Goal: Task Accomplishment & Management: Use online tool/utility

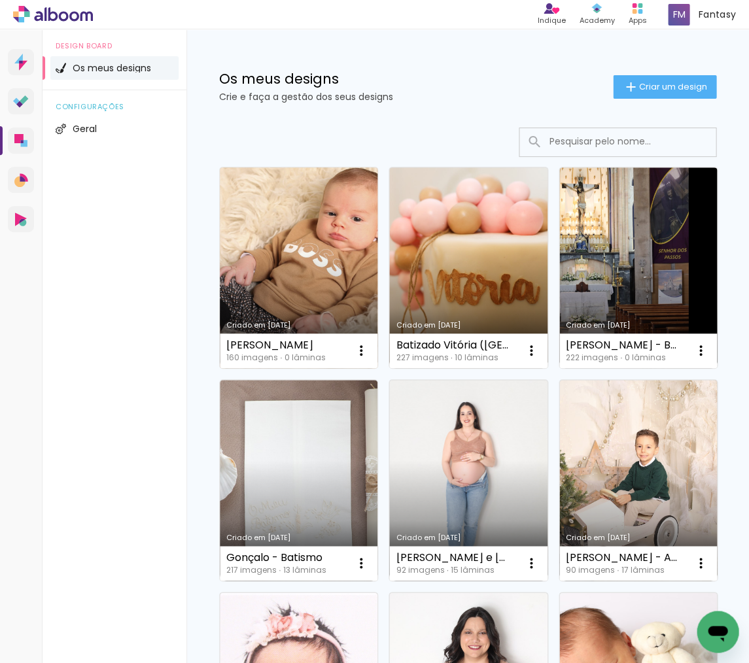
click at [324, 285] on link "Criado em [DATE]" at bounding box center [299, 267] width 158 height 201
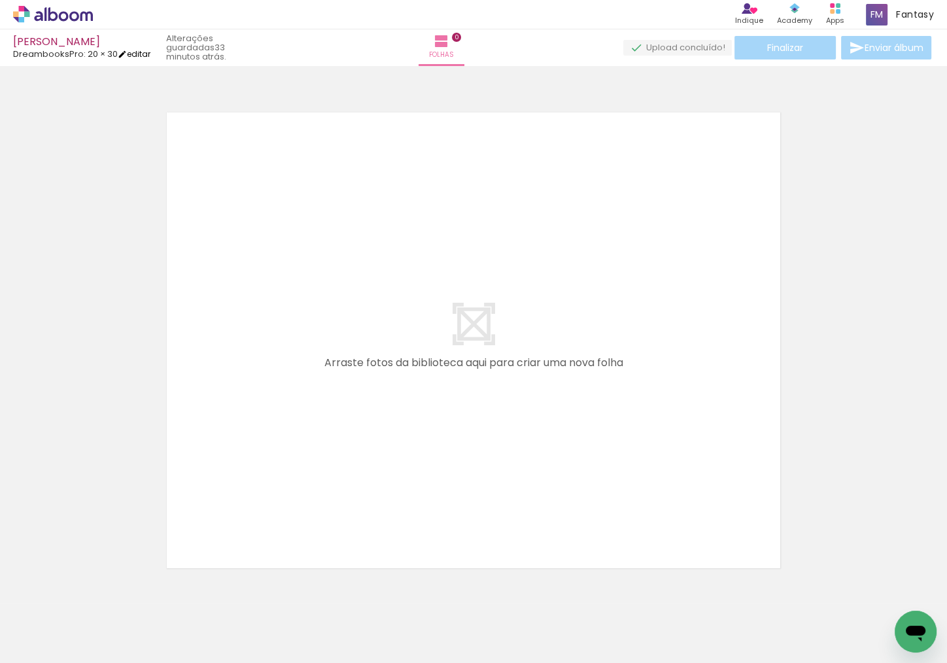
click at [139, 56] on link "editar" at bounding box center [134, 53] width 33 height 11
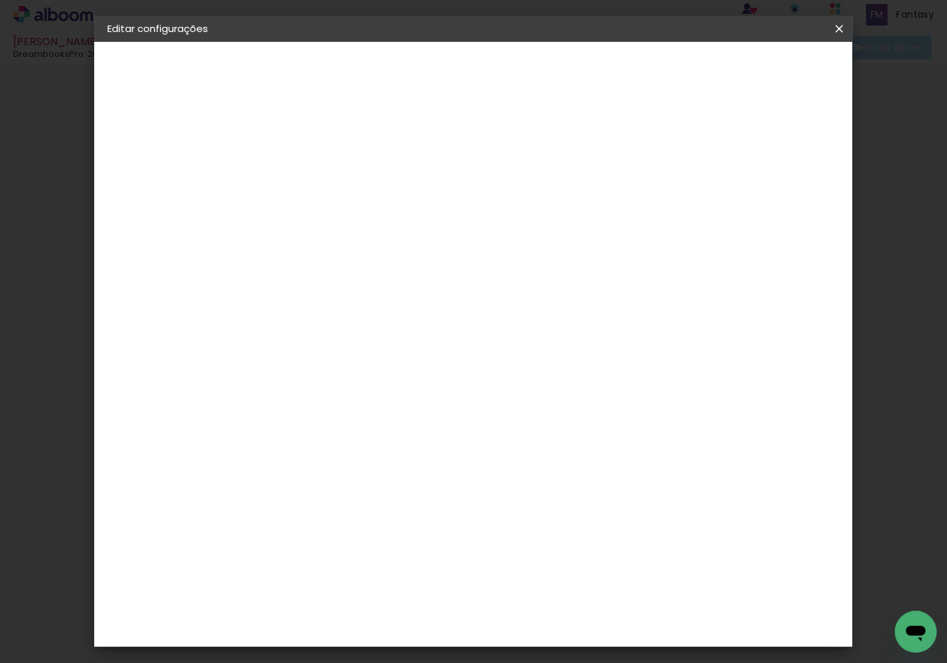
click at [331, 368] on span "30" at bounding box center [326, 372] width 22 height 20
click at [184, 195] on small "30 × 40 cm" at bounding box center [169, 191] width 44 height 8
click at [392, 212] on div "Escolha o tamanho" at bounding box center [354, 242] width 76 height 61
click at [0, 0] on slot "Voltar" at bounding box center [0, 0] width 0 height 0
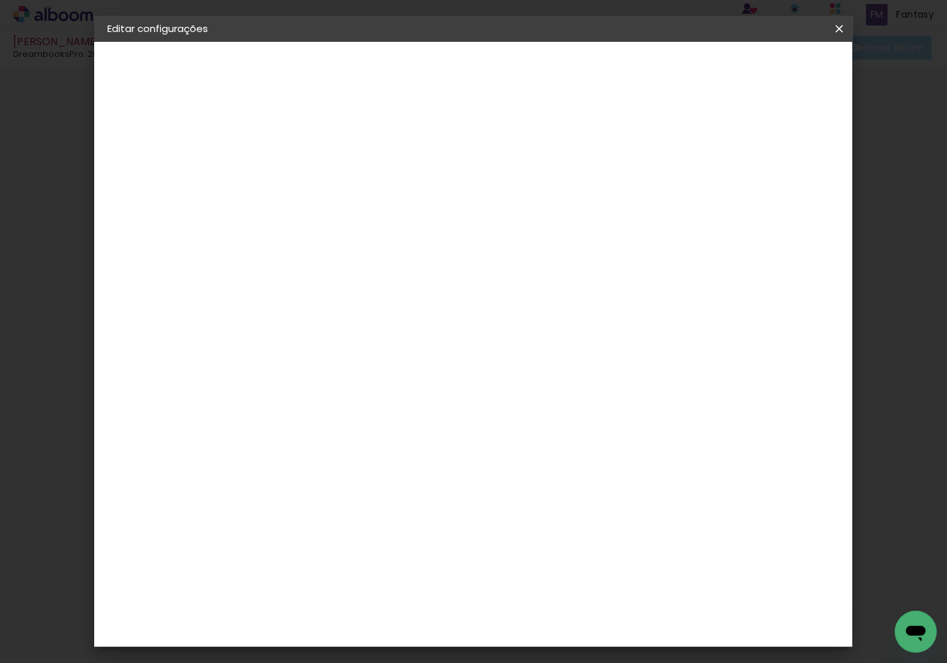
click at [513, 208] on paper-item "Tamanho Livre" at bounding box center [463, 201] width 99 height 34
click at [513, 59] on paper-button "Avançar" at bounding box center [481, 69] width 64 height 22
click at [296, 405] on input "30" at bounding box center [280, 405] width 34 height 20
drag, startPoint x: 296, startPoint y: 405, endPoint x: 267, endPoint y: 402, distance: 29.7
click at [267, 402] on input "30" at bounding box center [280, 405] width 34 height 20
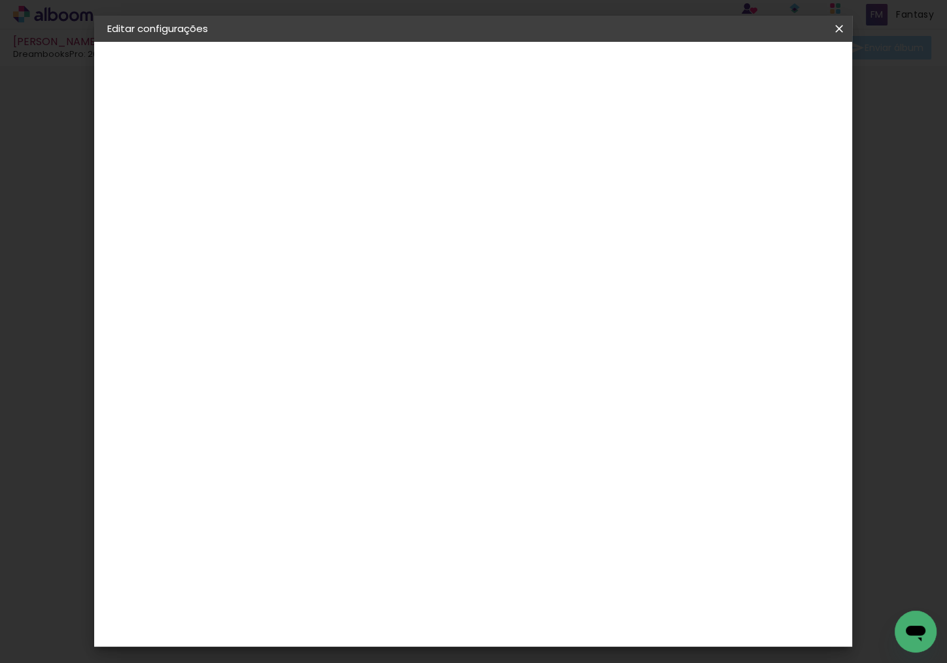
type input "25"
type paper-input "25"
drag, startPoint x: 558, startPoint y: 558, endPoint x: 539, endPoint y: 556, distance: 19.0
click at [539, 556] on input "40" at bounding box center [550, 558] width 34 height 20
type input "50"
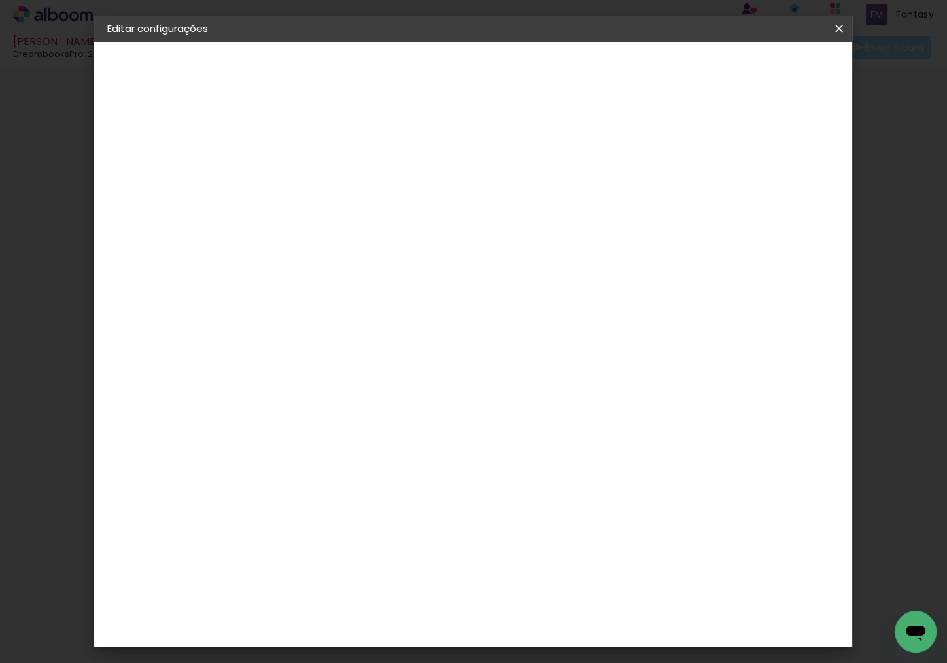
type paper-input "50"
click at [748, 78] on paper-button "Guardar configurações" at bounding box center [713, 69] width 133 height 22
click at [748, 81] on header "Tamanho livre Defina a largura, altura e margem das folhas. Voltar Guardar conf…" at bounding box center [531, 75] width 535 height 67
click at [748, 61] on paper-button "Guardar configurações" at bounding box center [713, 69] width 133 height 22
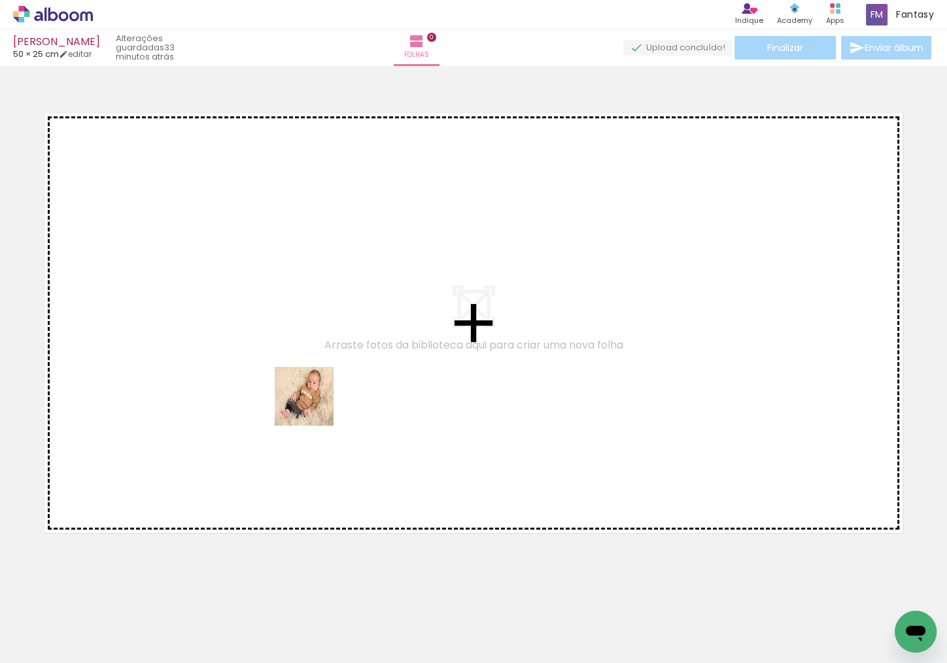
drag, startPoint x: 144, startPoint y: 625, endPoint x: 314, endPoint y: 405, distance: 277.8
click at [314, 405] on quentale-workspace at bounding box center [473, 331] width 947 height 663
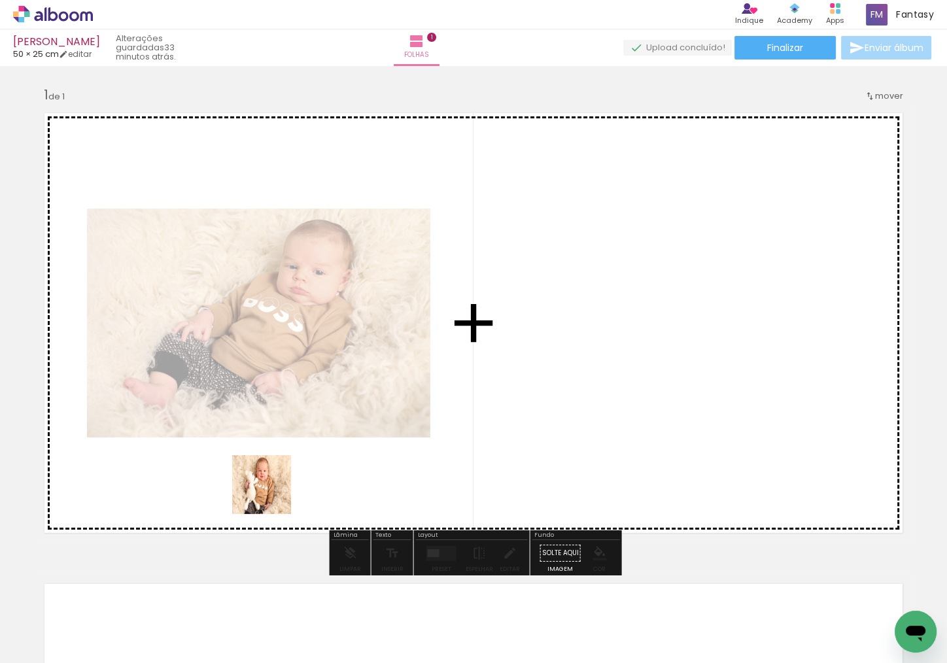
drag, startPoint x: 221, startPoint y: 600, endPoint x: 273, endPoint y: 492, distance: 119.6
click at [273, 492] on quentale-workspace at bounding box center [473, 331] width 947 height 663
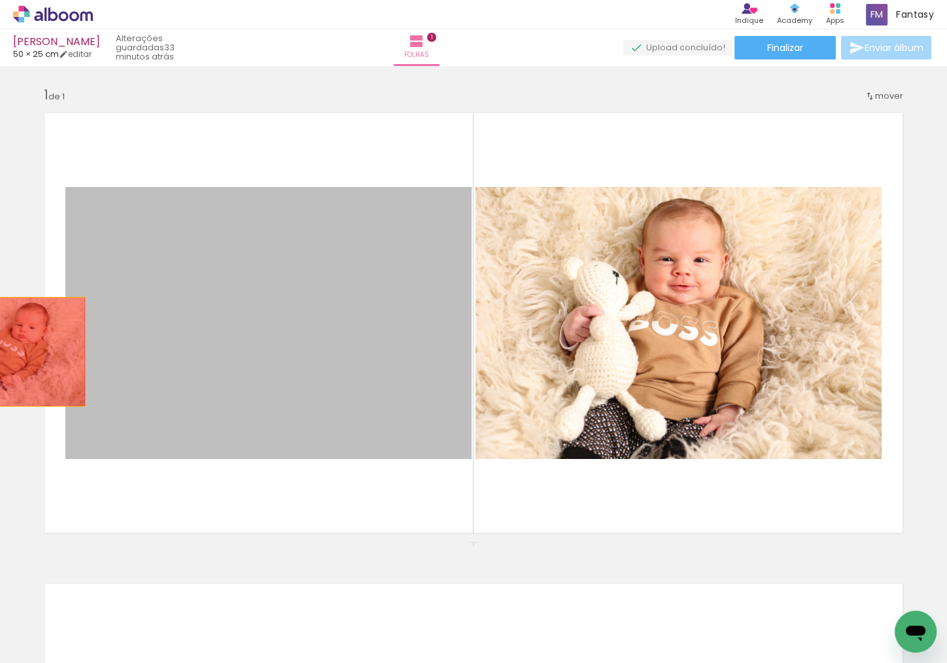
drag, startPoint x: 347, startPoint y: 345, endPoint x: 4, endPoint y: 352, distance: 343.4
click at [4, 352] on div "Inserir folha 1 de 1" at bounding box center [473, 542] width 947 height 942
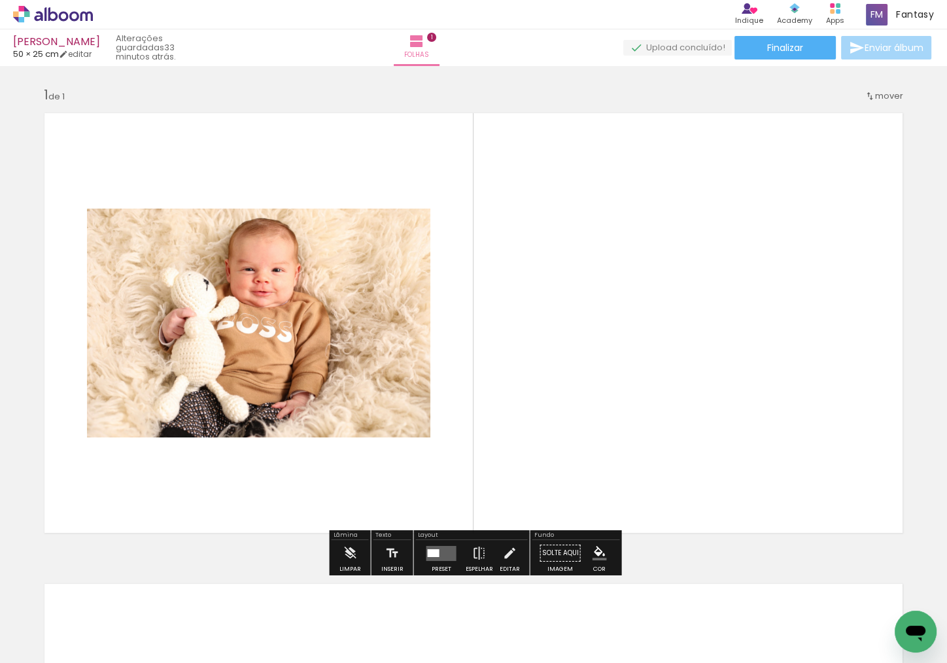
click at [552, 449] on quentale-workspace at bounding box center [473, 331] width 947 height 663
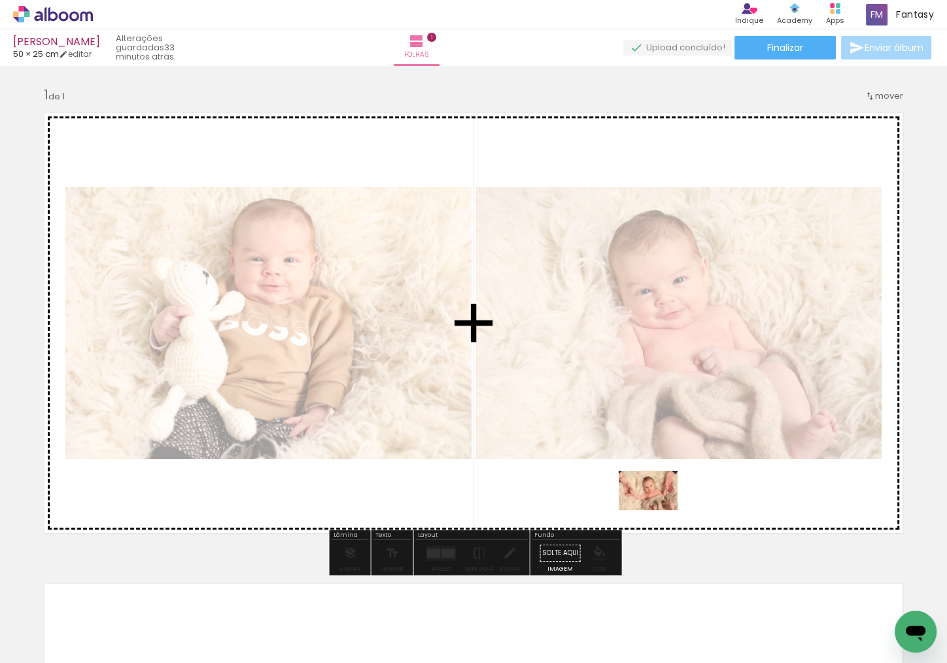
drag, startPoint x: 647, startPoint y: 623, endPoint x: 658, endPoint y: 510, distance: 113.0
click at [658, 510] on quentale-workspace at bounding box center [473, 331] width 947 height 663
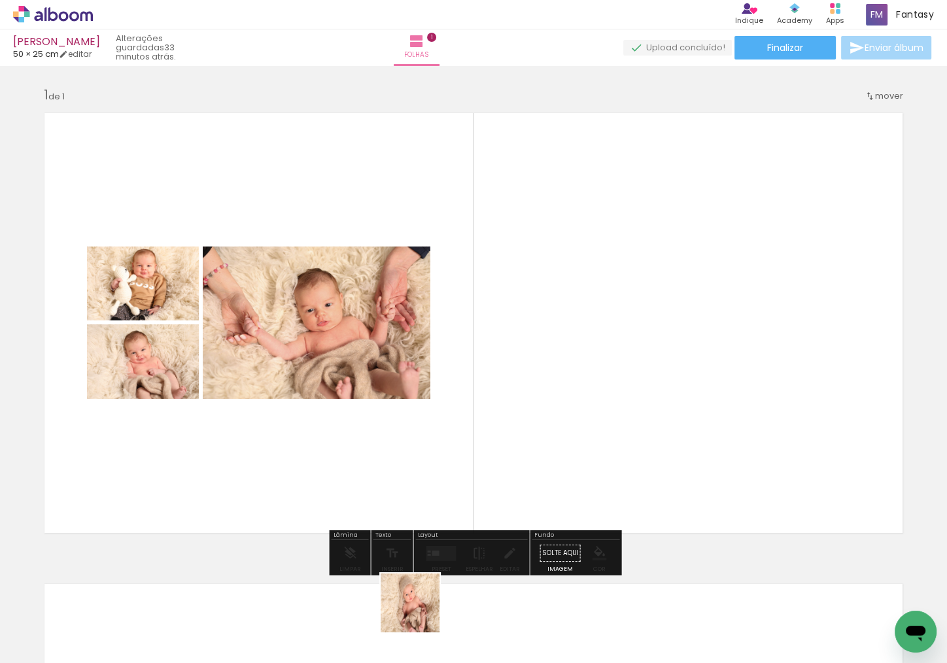
drag, startPoint x: 420, startPoint y: 613, endPoint x: 390, endPoint y: 524, distance: 93.1
click at [390, 524] on quentale-workspace at bounding box center [473, 331] width 947 height 663
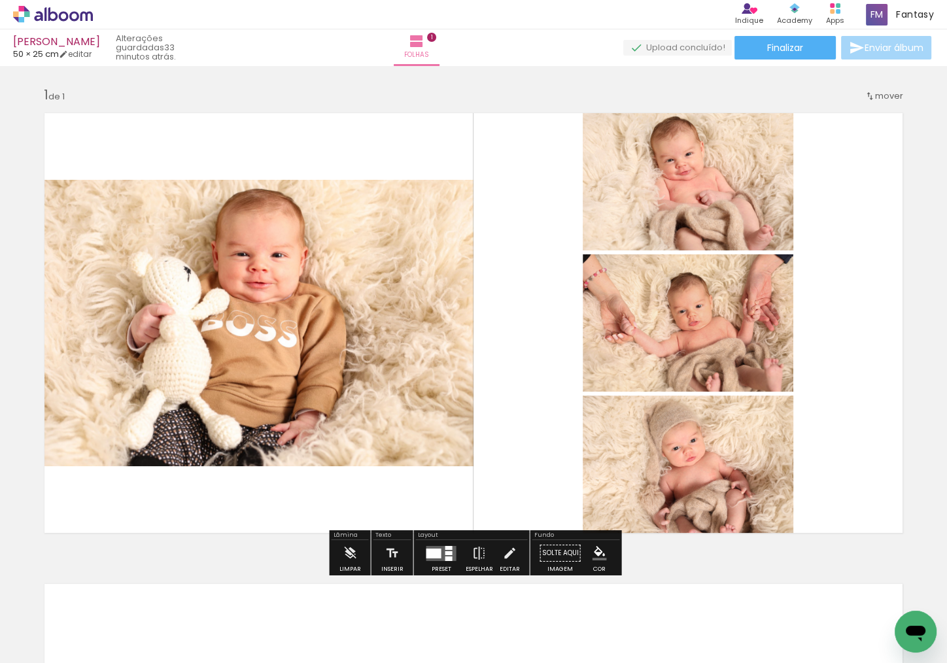
scroll to position [0, 274]
drag, startPoint x: 532, startPoint y: 532, endPoint x: 629, endPoint y: 589, distance: 111.9
click at [536, 478] on quentale-workspace at bounding box center [473, 331] width 947 height 663
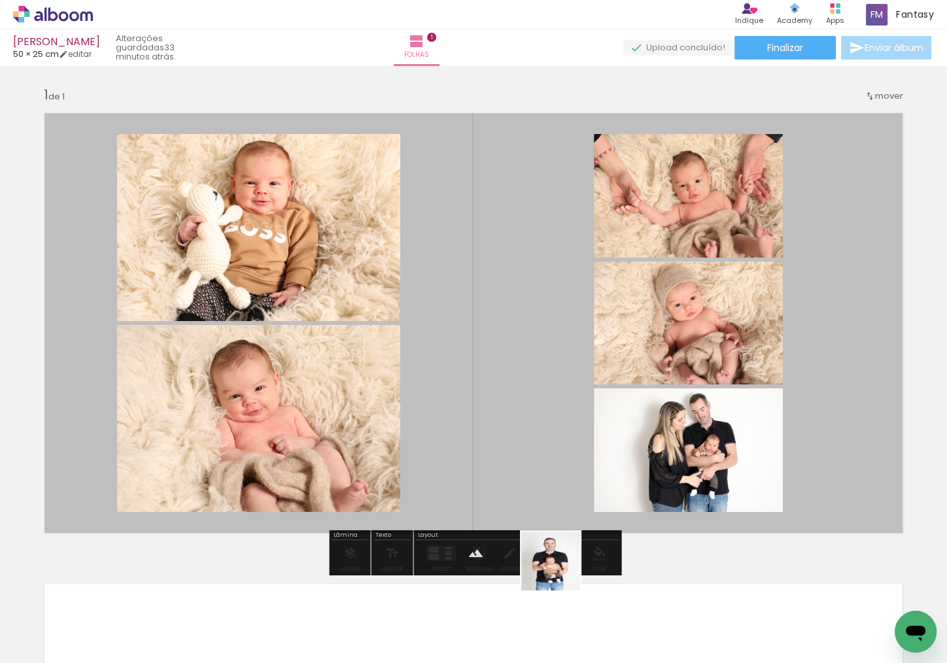
drag, startPoint x: 582, startPoint y: 623, endPoint x: 621, endPoint y: 591, distance: 50.7
click at [543, 489] on quentale-workspace at bounding box center [473, 331] width 947 height 663
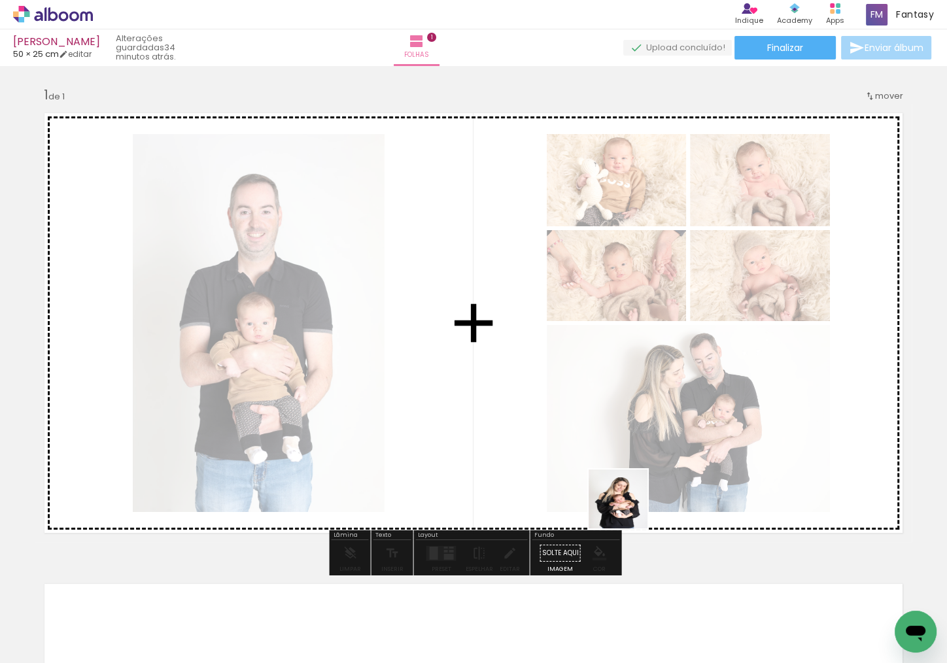
drag, startPoint x: 653, startPoint y: 610, endPoint x: 628, endPoint y: 508, distance: 105.0
click at [628, 508] on quentale-workspace at bounding box center [473, 331] width 947 height 663
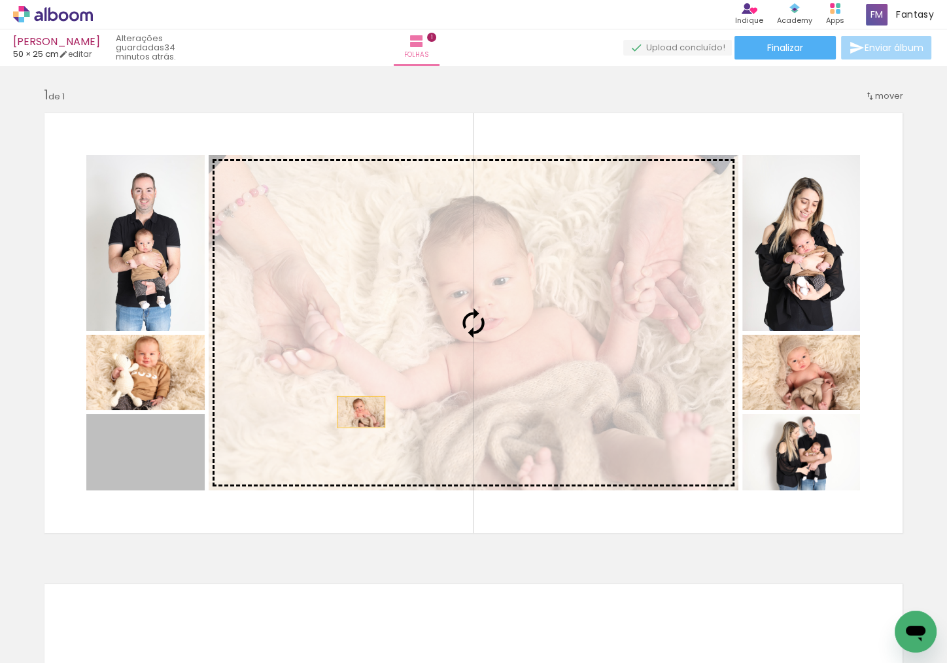
drag, startPoint x: 222, startPoint y: 436, endPoint x: 361, endPoint y: 412, distance: 140.6
click at [0, 0] on slot at bounding box center [0, 0] width 0 height 0
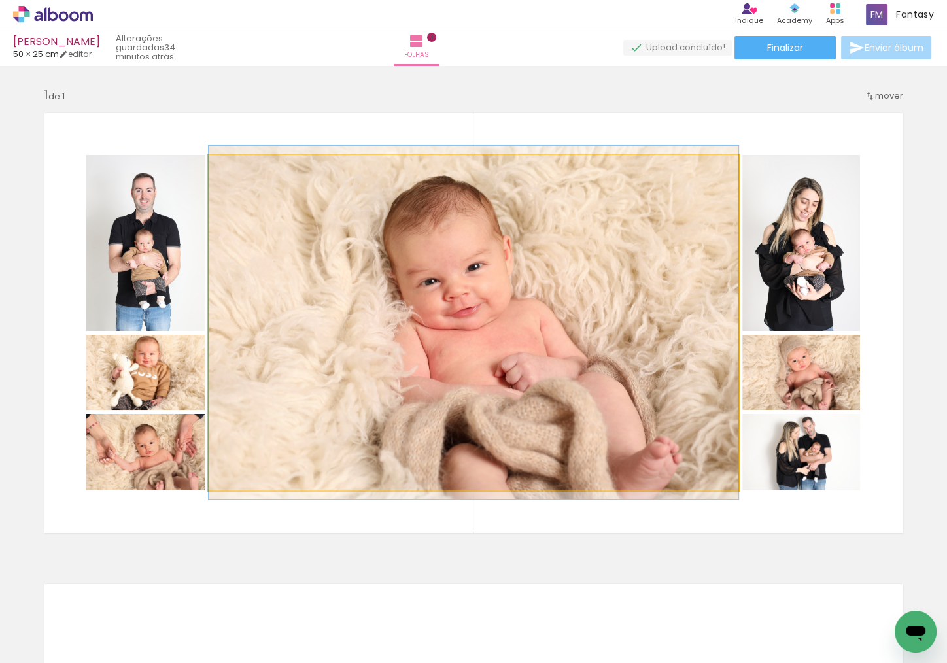
drag, startPoint x: 577, startPoint y: 445, endPoint x: 594, endPoint y: 445, distance: 16.3
click at [593, 445] on div at bounding box center [474, 322] width 530 height 353
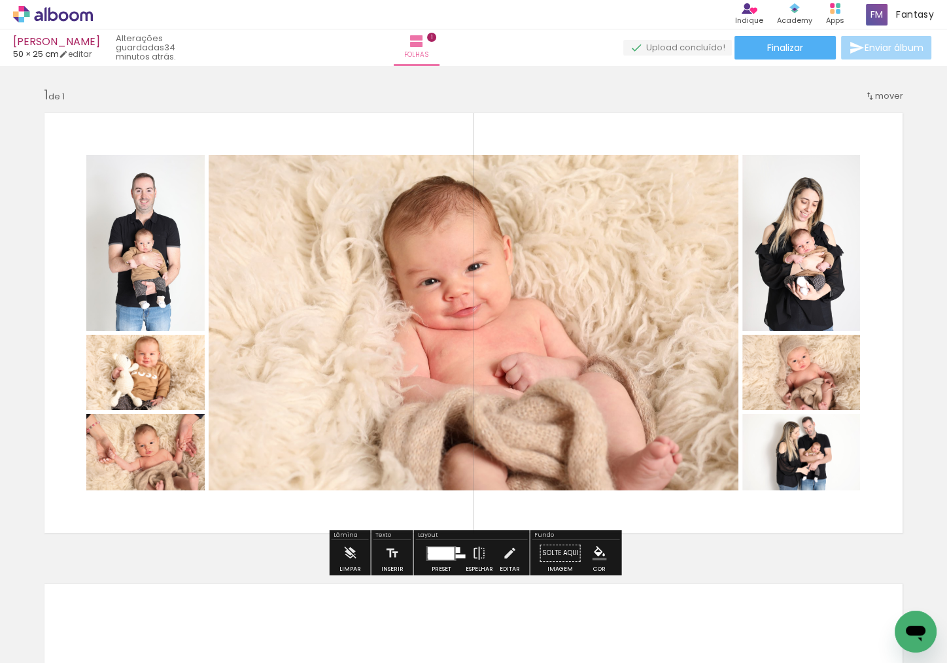
drag, startPoint x: 438, startPoint y: 553, endPoint x: 394, endPoint y: 477, distance: 87.6
click at [437, 552] on div at bounding box center [441, 553] width 26 height 12
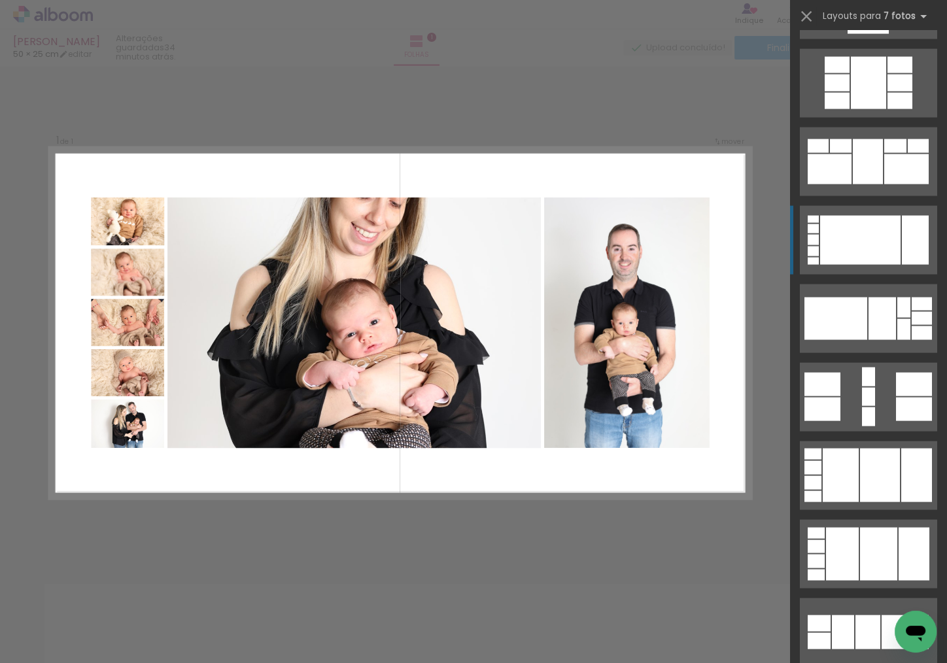
scroll to position [2871, 0]
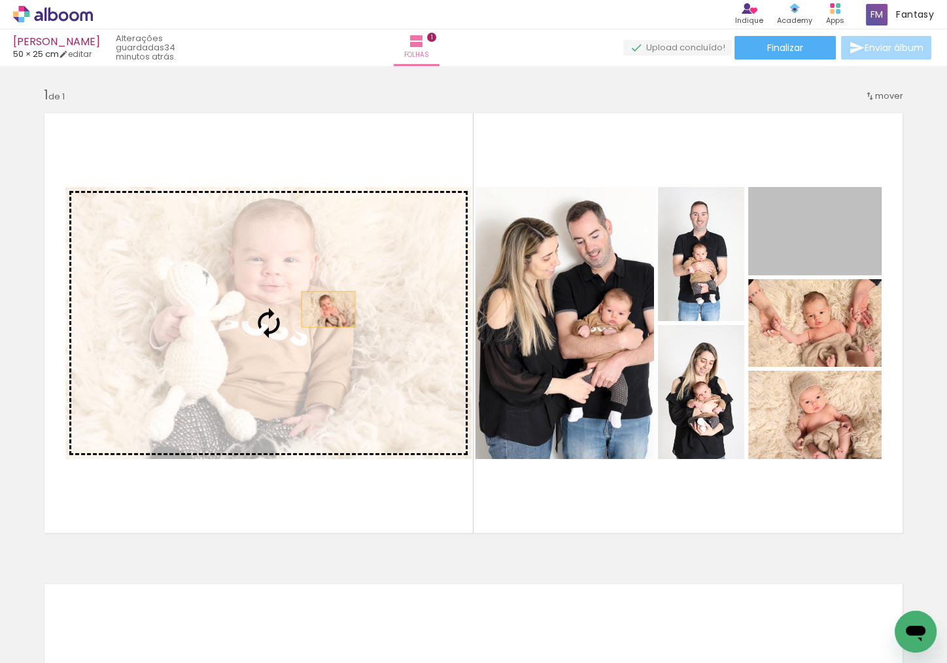
drag, startPoint x: 577, startPoint y: 274, endPoint x: 313, endPoint y: 311, distance: 267.4
click at [0, 0] on slot at bounding box center [0, 0] width 0 height 0
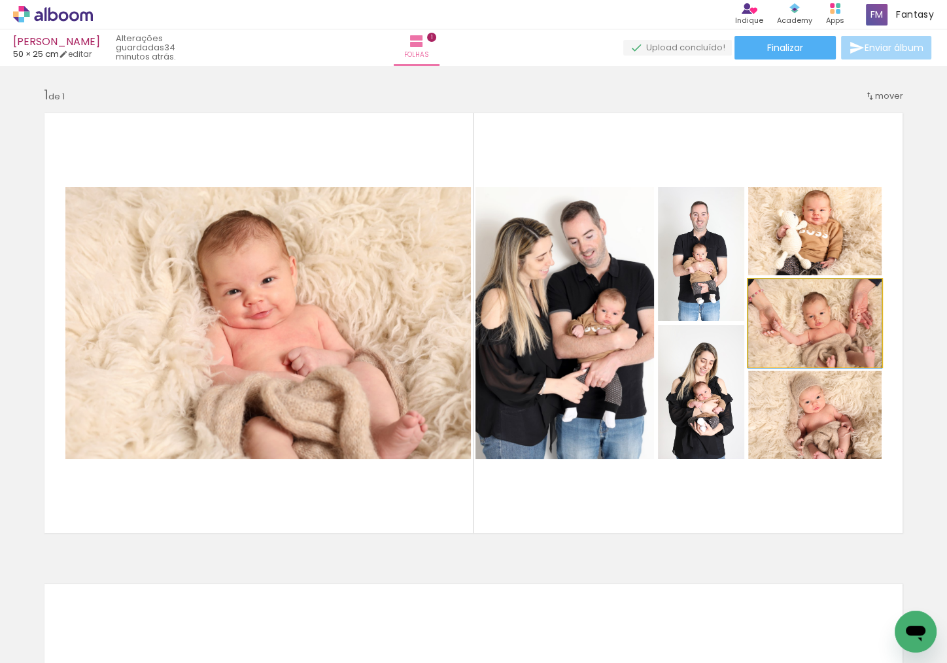
drag, startPoint x: 838, startPoint y: 343, endPoint x: 824, endPoint y: 345, distance: 14.0
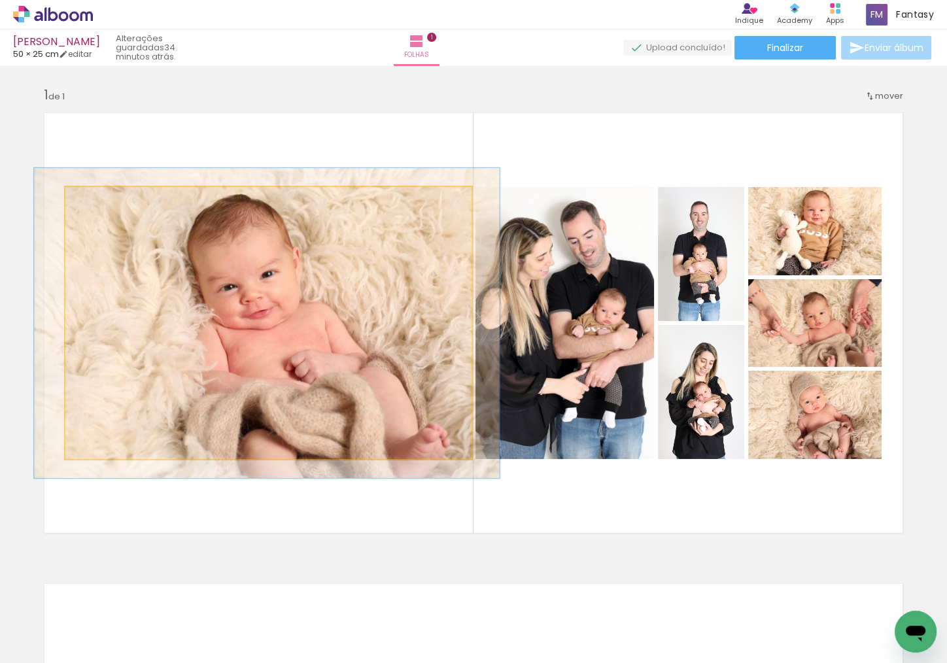
type paper-slider "114"
click at [103, 200] on div at bounding box center [103, 201] width 12 height 12
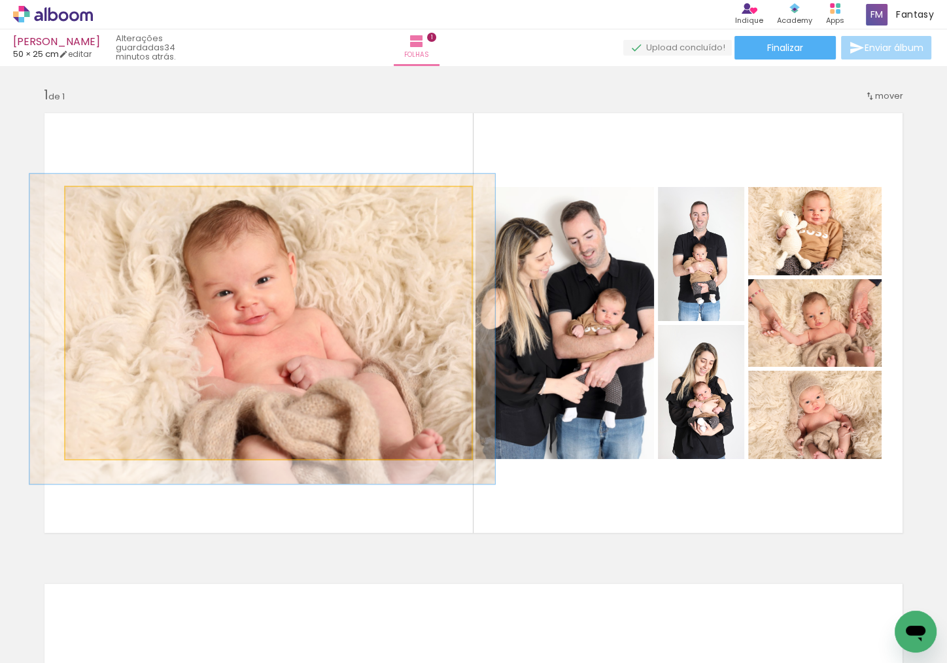
drag, startPoint x: 238, startPoint y: 286, endPoint x: 233, endPoint y: 292, distance: 7.5
click at [233, 292] on div at bounding box center [261, 329] width 465 height 310
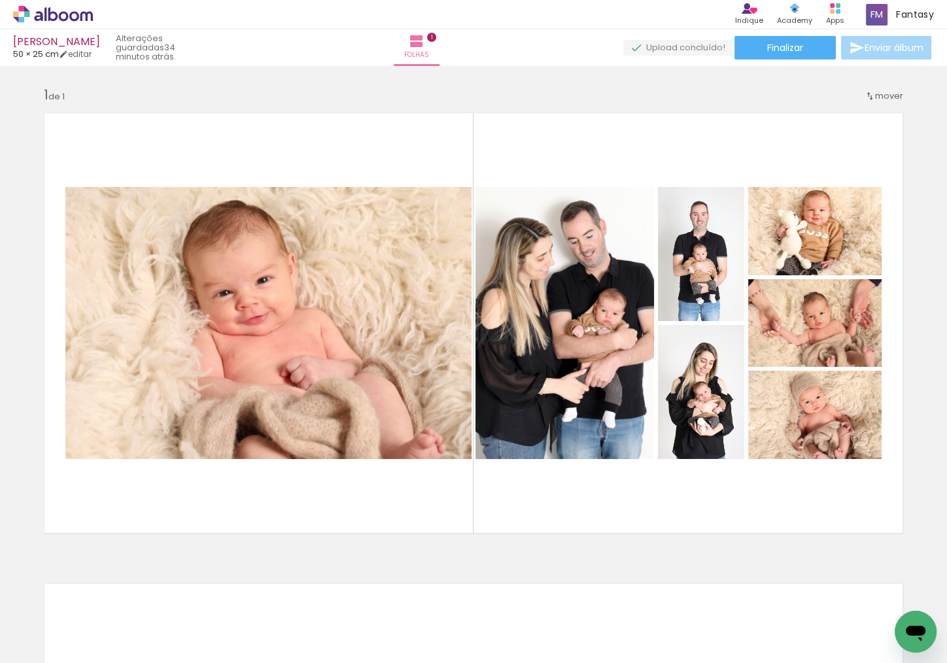
scroll to position [0, 154]
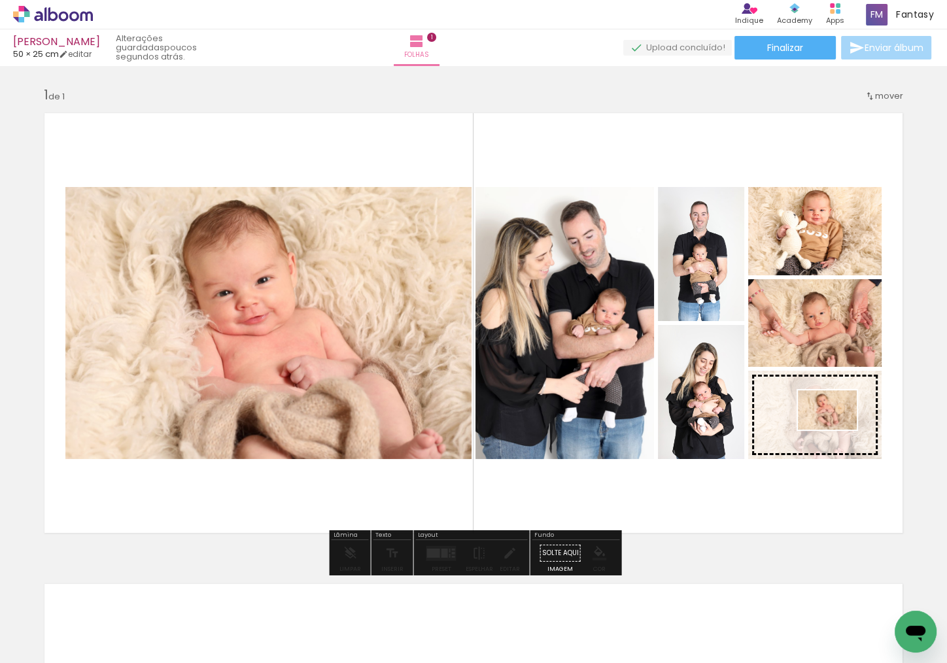
drag, startPoint x: 343, startPoint y: 626, endPoint x: 838, endPoint y: 433, distance: 530.9
click at [748, 433] on quentale-workspace at bounding box center [473, 331] width 947 height 663
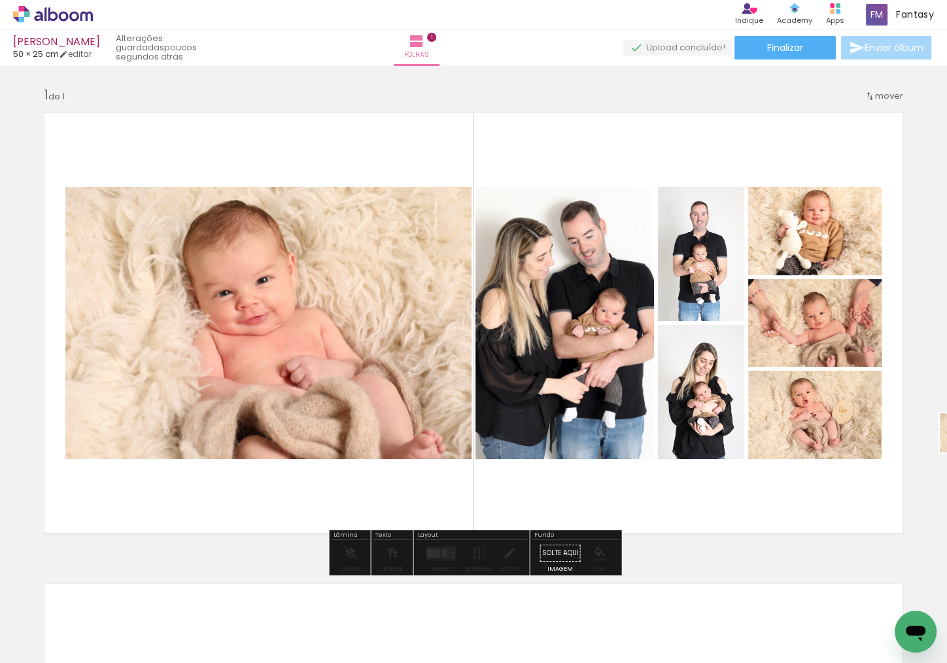
scroll to position [0, 286]
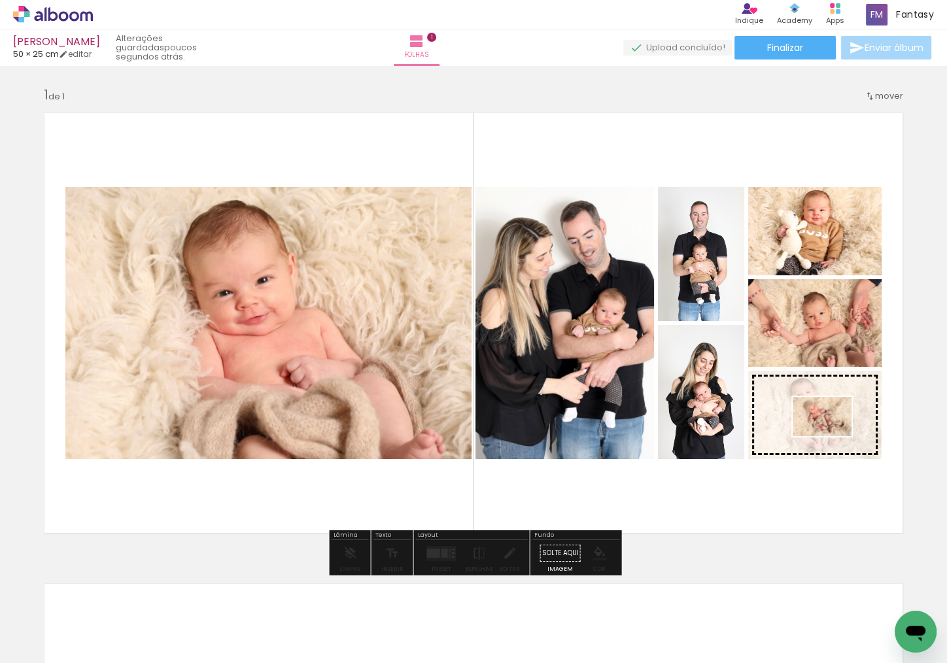
drag, startPoint x: 347, startPoint y: 598, endPoint x: 832, endPoint y: 436, distance: 511.4
click at [748, 436] on quentale-workspace at bounding box center [473, 331] width 947 height 663
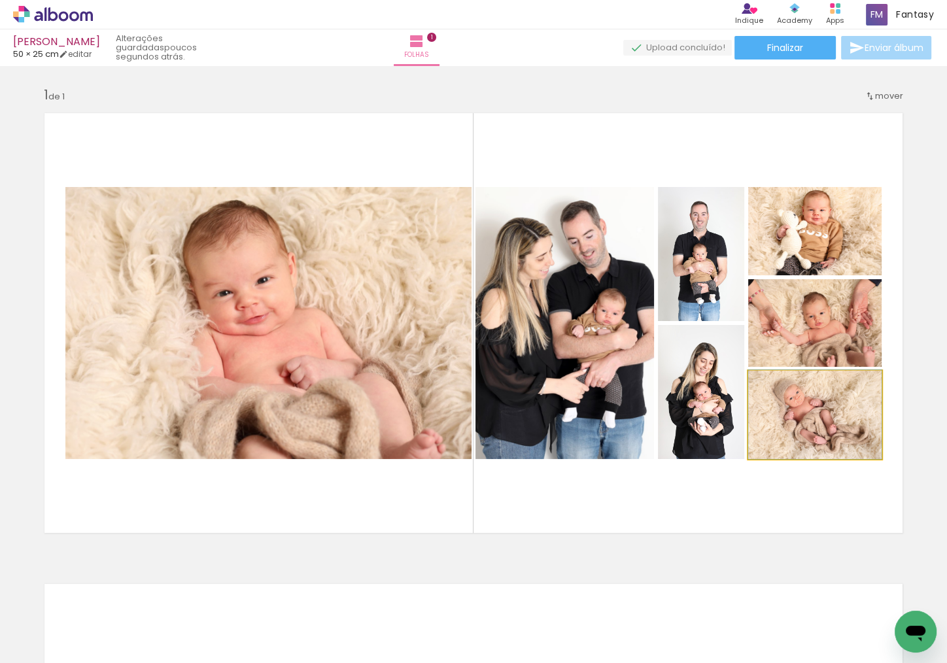
click at [748, 434] on quentale-photo at bounding box center [814, 415] width 133 height 88
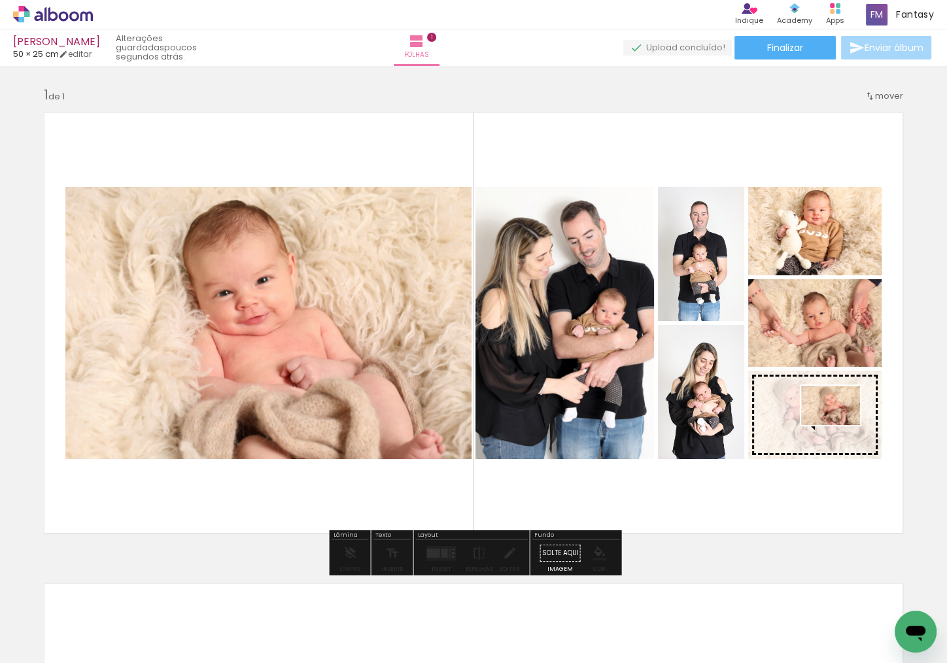
drag, startPoint x: 222, startPoint y: 623, endPoint x: 840, endPoint y: 427, distance: 647.7
click at [748, 427] on quentale-workspace at bounding box center [473, 331] width 947 height 663
drag, startPoint x: 290, startPoint y: 625, endPoint x: 827, endPoint y: 434, distance: 570.0
click at [748, 434] on quentale-workspace at bounding box center [473, 331] width 947 height 663
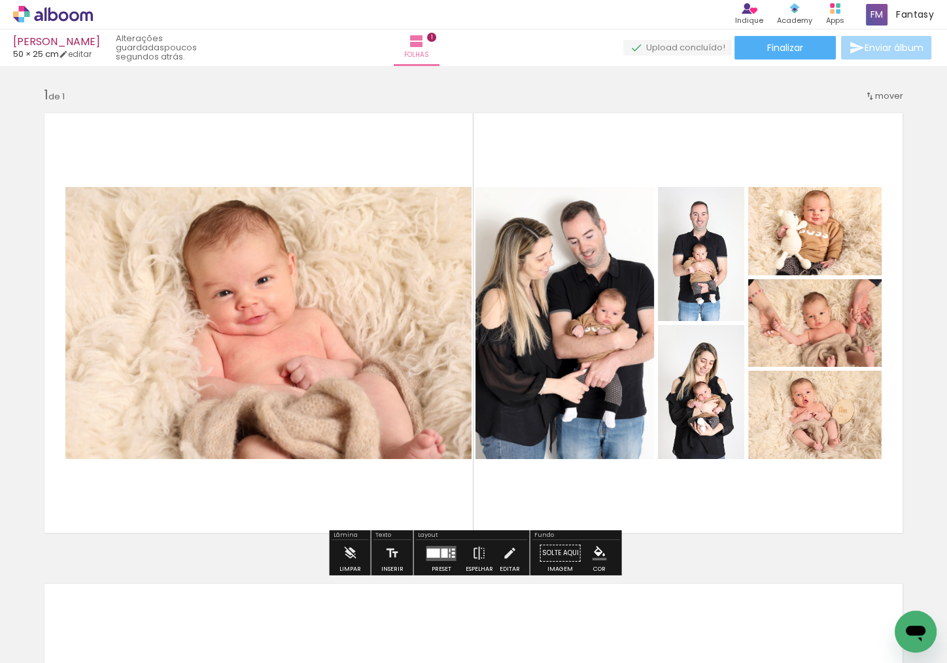
scroll to position [7, 0]
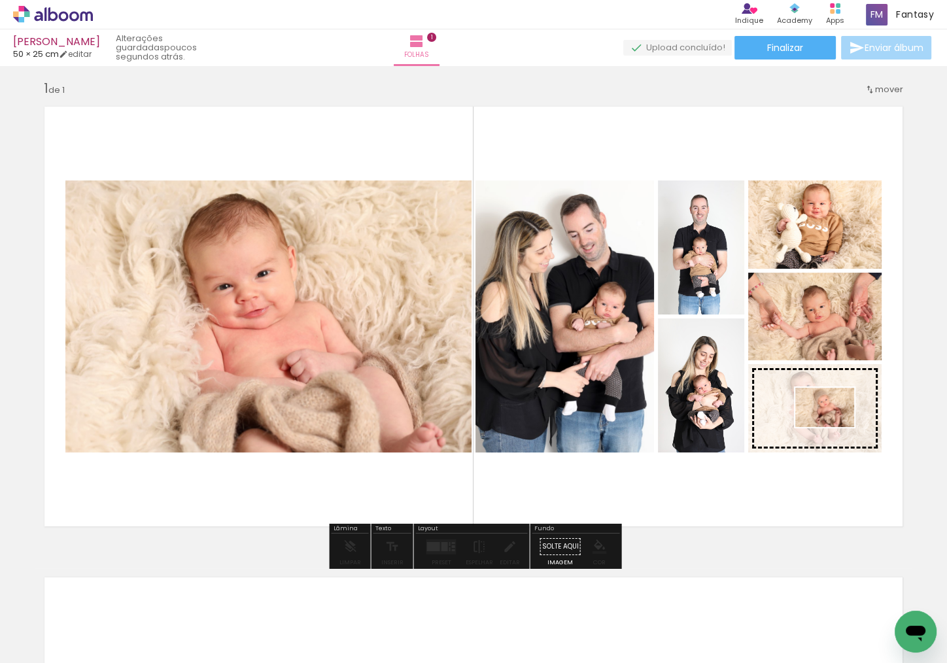
drag, startPoint x: 233, startPoint y: 615, endPoint x: 839, endPoint y: 436, distance: 632.1
click at [748, 428] on quentale-workspace at bounding box center [473, 331] width 947 height 663
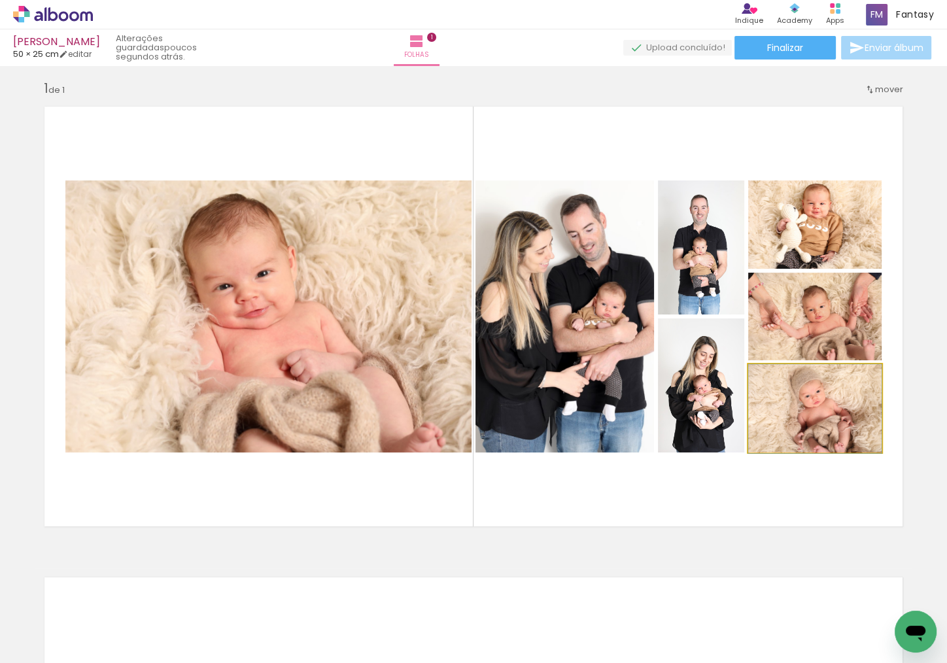
drag, startPoint x: 830, startPoint y: 419, endPoint x: 831, endPoint y: 427, distance: 8.6
click at [748, 427] on div at bounding box center [814, 408] width 133 height 89
type paper-slider "110"
click at [748, 379] on div at bounding box center [782, 377] width 21 height 21
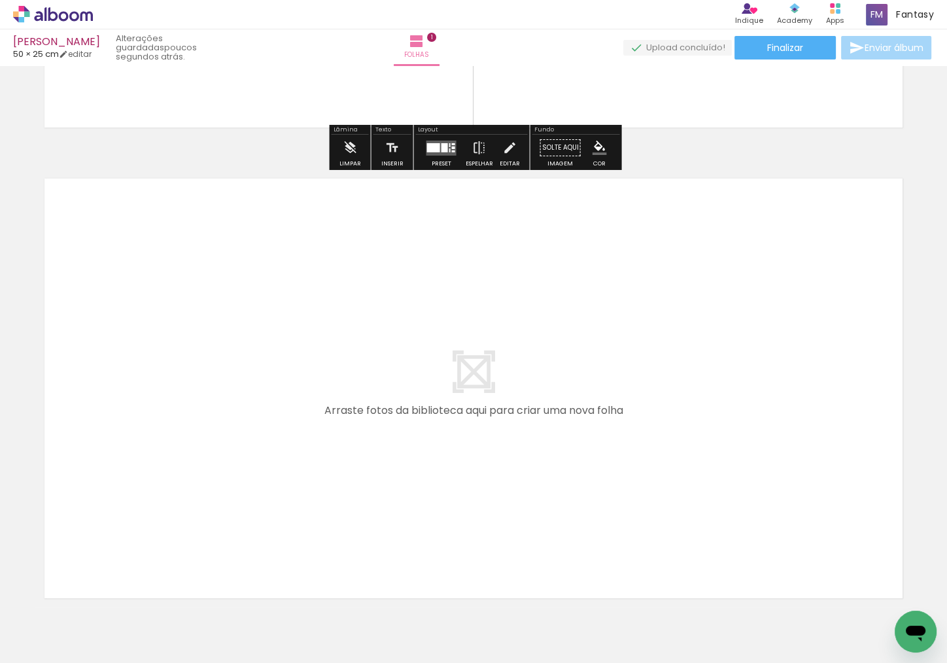
scroll to position [0, 467]
click at [549, 437] on quentale-workspace at bounding box center [473, 331] width 947 height 663
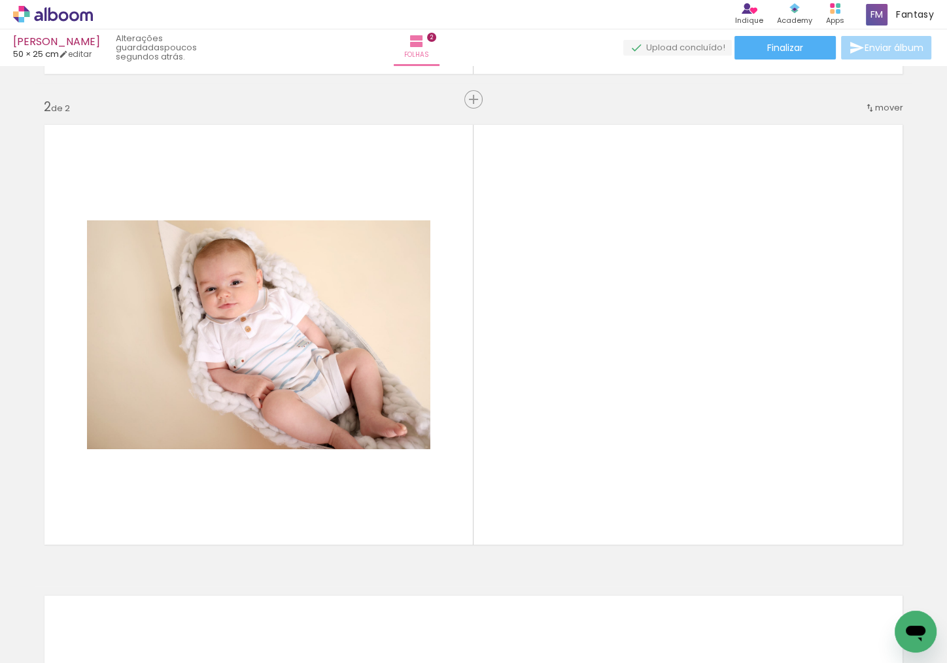
scroll to position [470, 0]
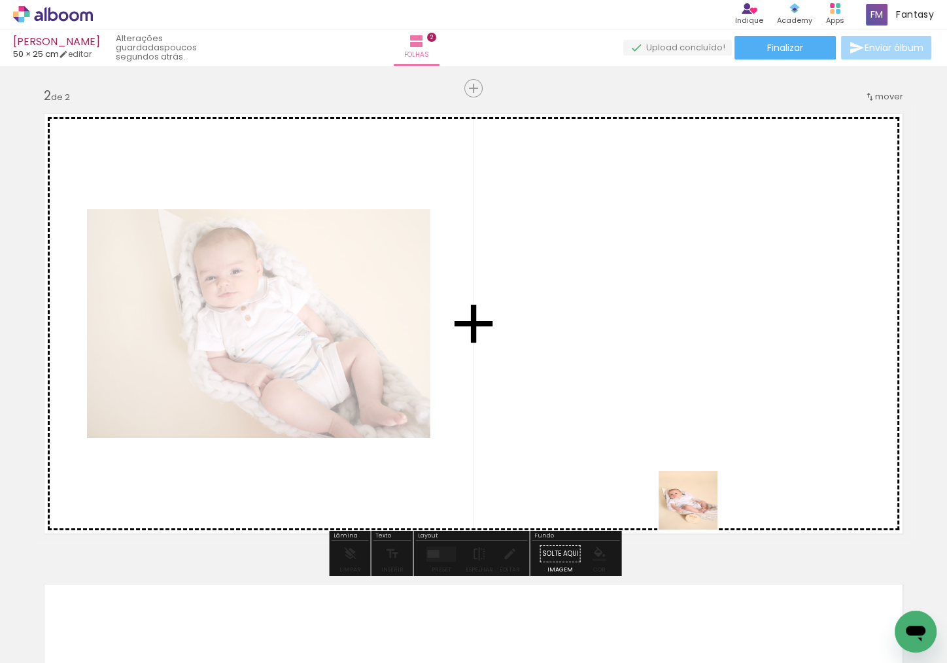
drag, startPoint x: 697, startPoint y: 627, endPoint x: 690, endPoint y: 439, distance: 188.5
click at [690, 439] on quentale-workspace at bounding box center [473, 331] width 947 height 663
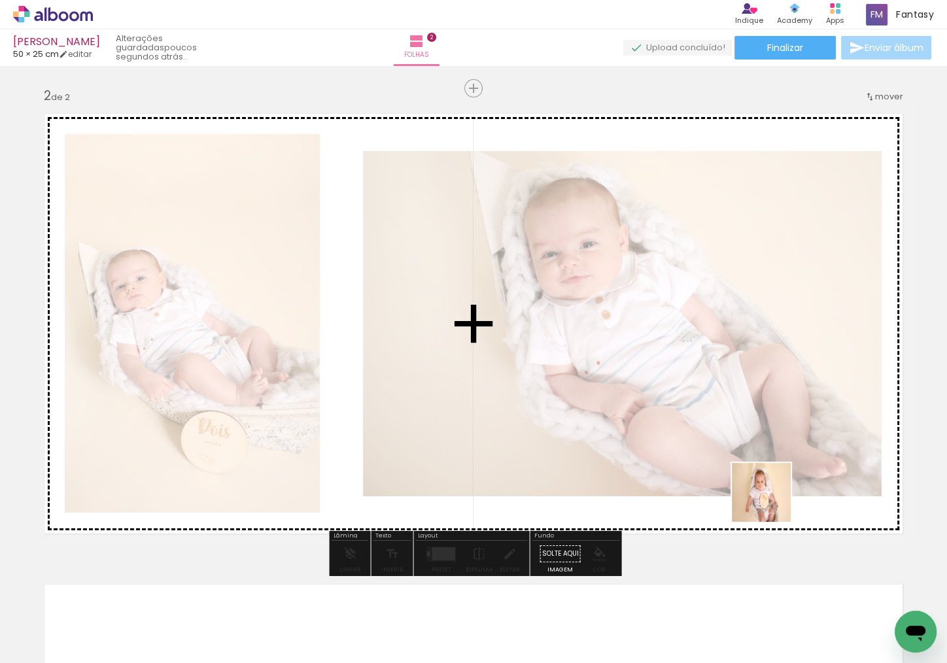
drag, startPoint x: 757, startPoint y: 611, endPoint x: 815, endPoint y: 587, distance: 63.9
click at [748, 502] on quentale-workspace at bounding box center [473, 331] width 947 height 663
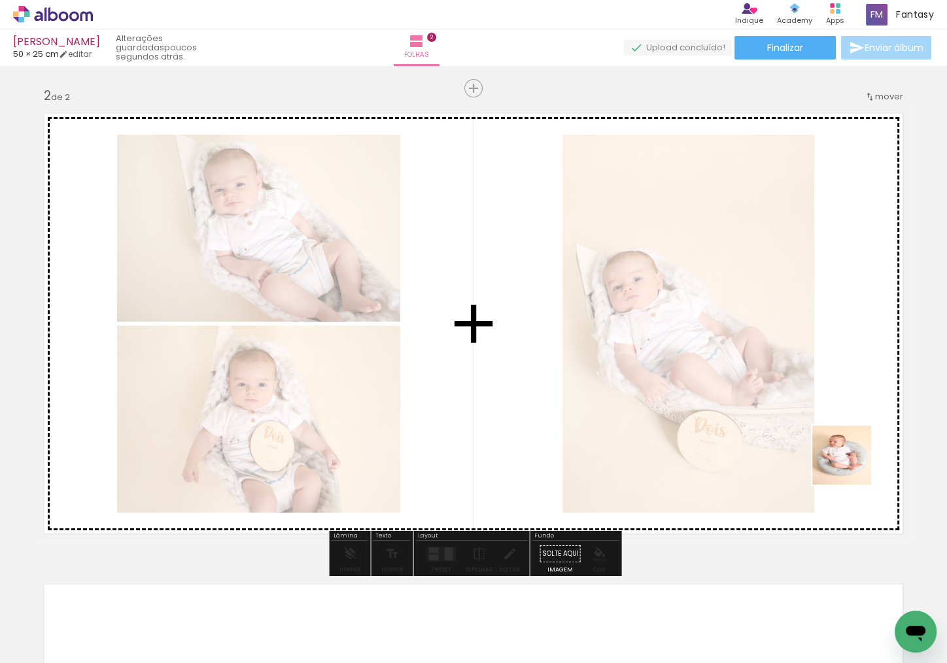
drag, startPoint x: 824, startPoint y: 596, endPoint x: 851, endPoint y: 465, distance: 133.6
click at [748, 465] on quentale-workspace at bounding box center [473, 331] width 947 height 663
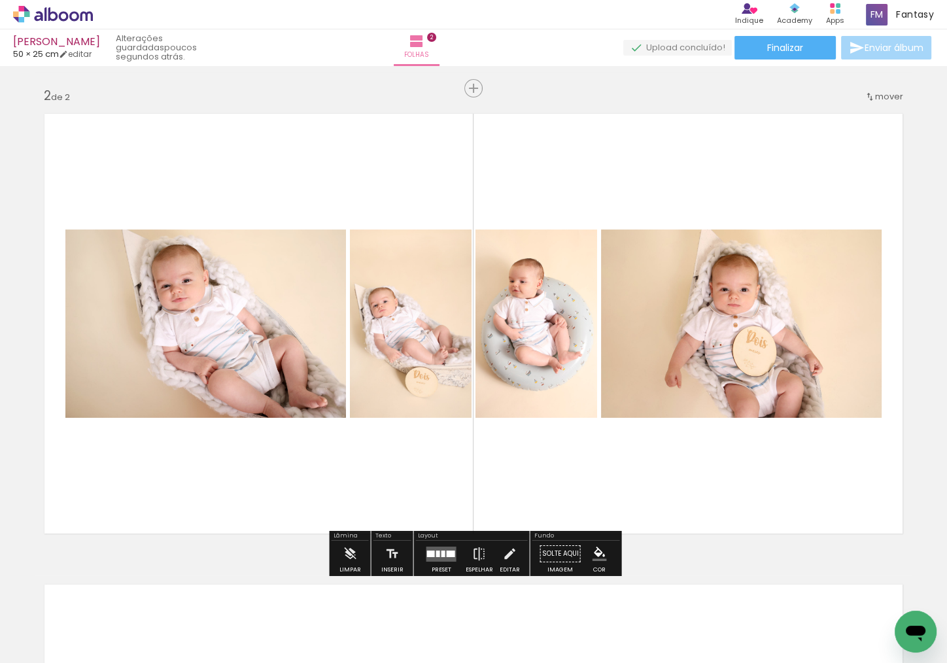
scroll to position [0, 684]
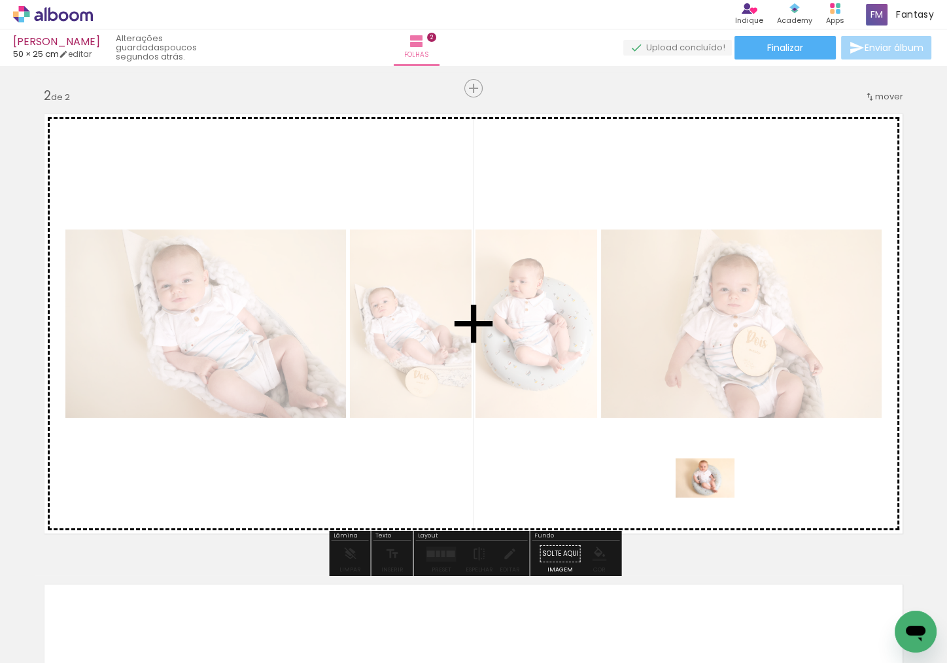
click at [715, 498] on quentale-workspace at bounding box center [473, 331] width 947 height 663
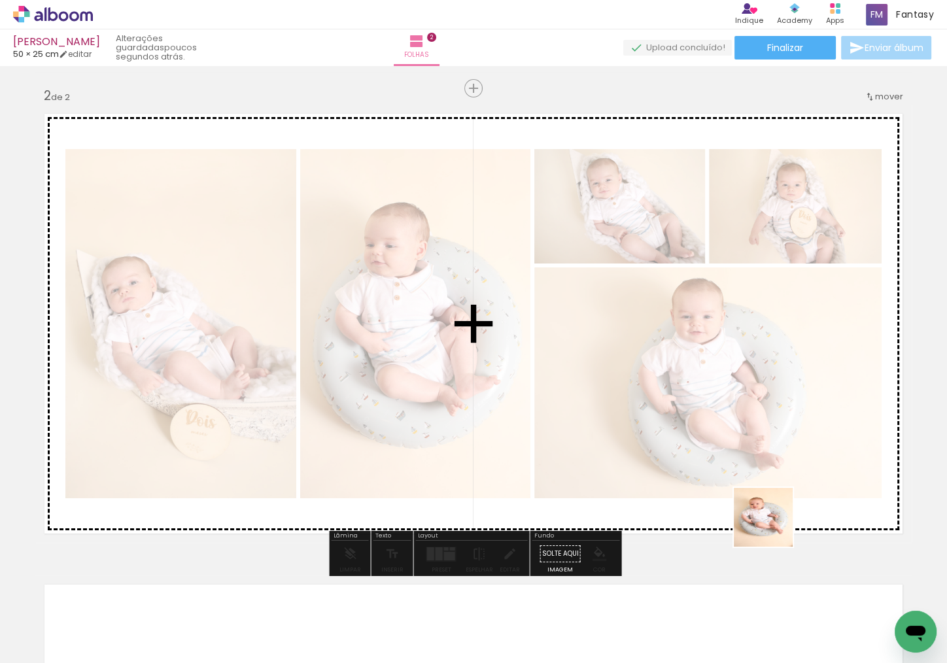
drag, startPoint x: 769, startPoint y: 626, endPoint x: 773, endPoint y: 525, distance: 100.8
click at [748, 525] on quentale-workspace at bounding box center [473, 331] width 947 height 663
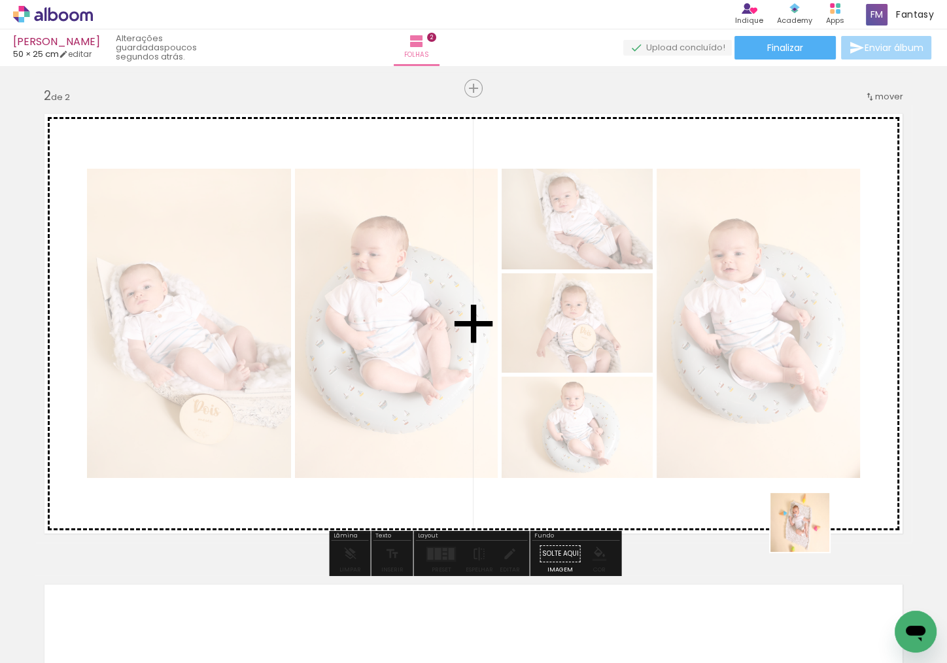
drag, startPoint x: 819, startPoint y: 578, endPoint x: 807, endPoint y: 516, distance: 63.2
click at [748, 516] on quentale-workspace at bounding box center [473, 331] width 947 height 663
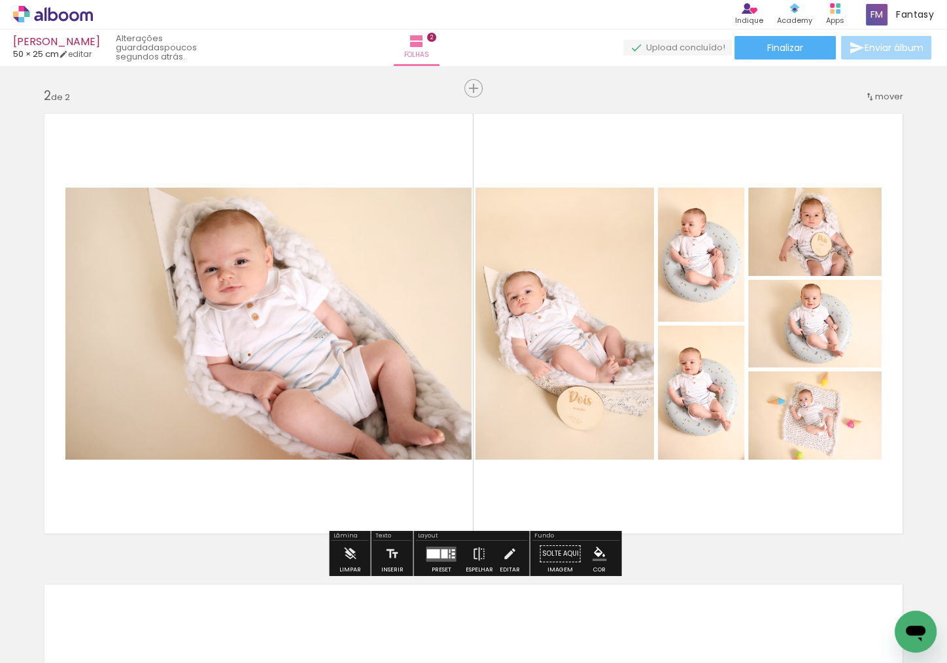
scroll to position [0, 796]
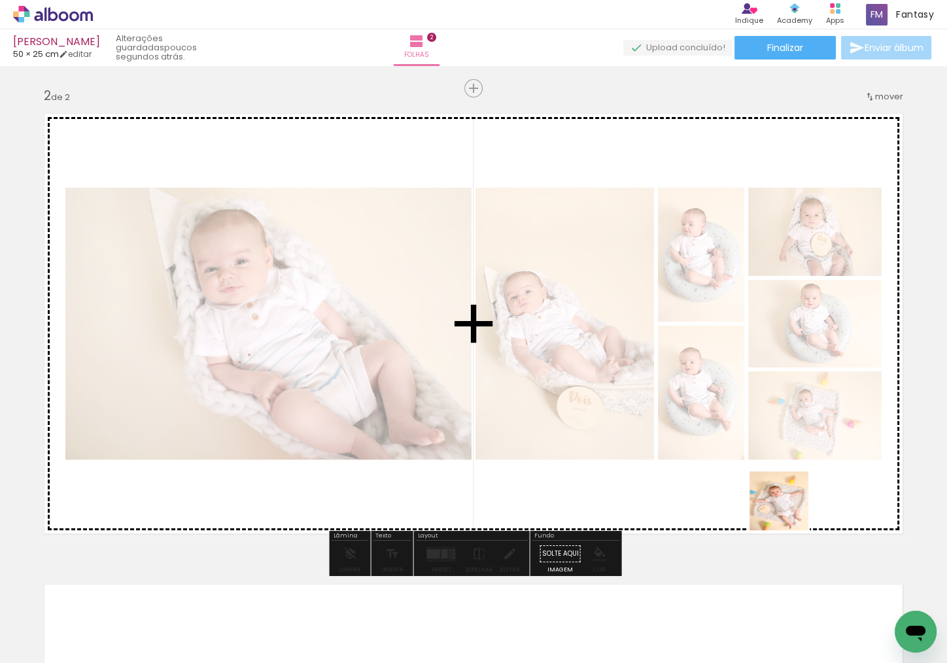
drag, startPoint x: 791, startPoint y: 534, endPoint x: 838, endPoint y: 584, distance: 68.9
click at [748, 510] on quentale-workspace at bounding box center [473, 331] width 947 height 663
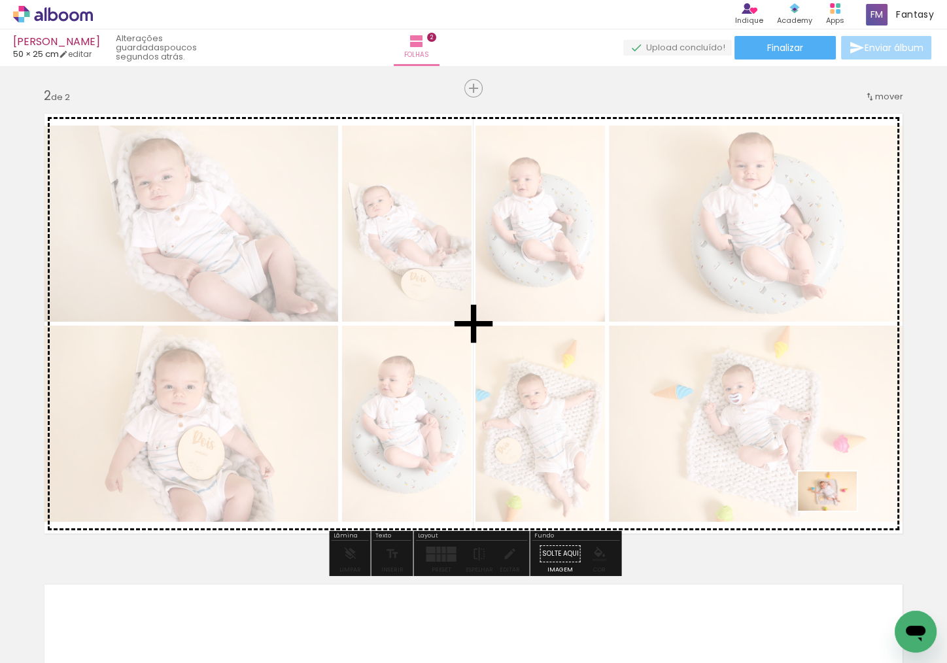
drag, startPoint x: 839, startPoint y: 534, endPoint x: 851, endPoint y: 556, distance: 26.0
click at [748, 511] on quentale-workspace at bounding box center [473, 331] width 947 height 663
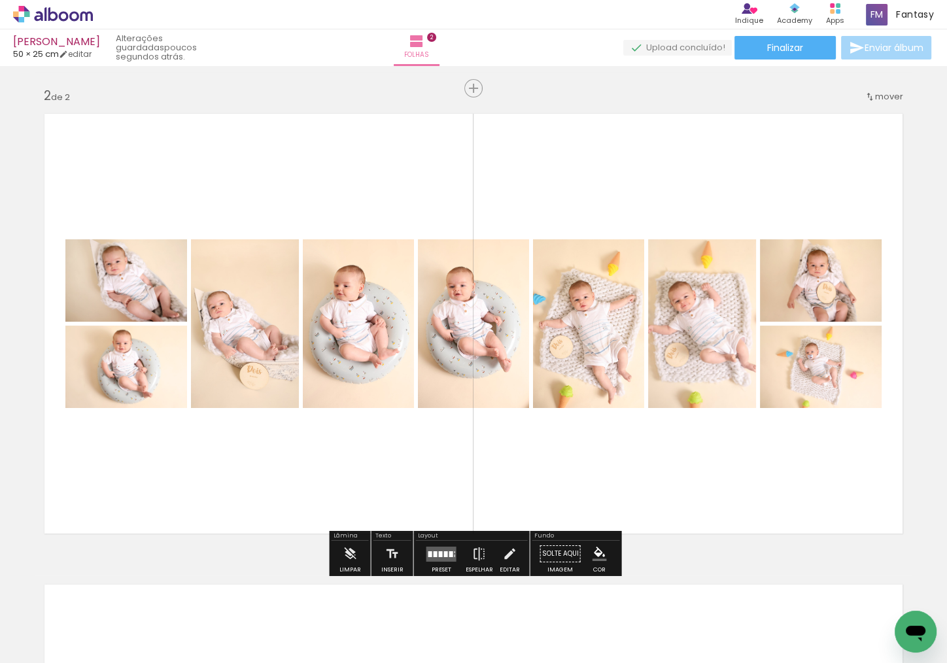
scroll to position [0, 1070]
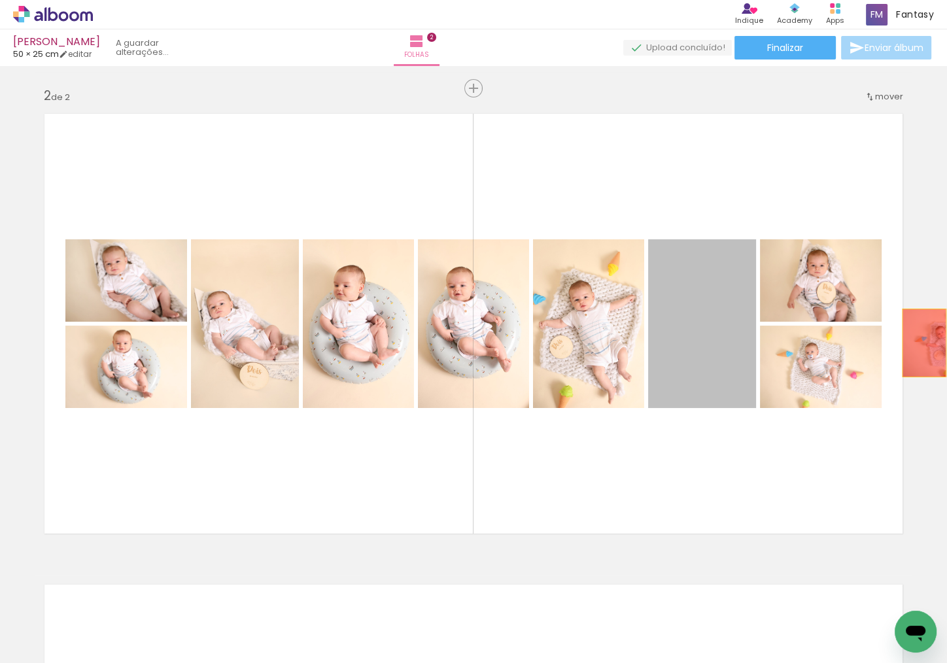
drag, startPoint x: 691, startPoint y: 361, endPoint x: 924, endPoint y: 343, distance: 234.1
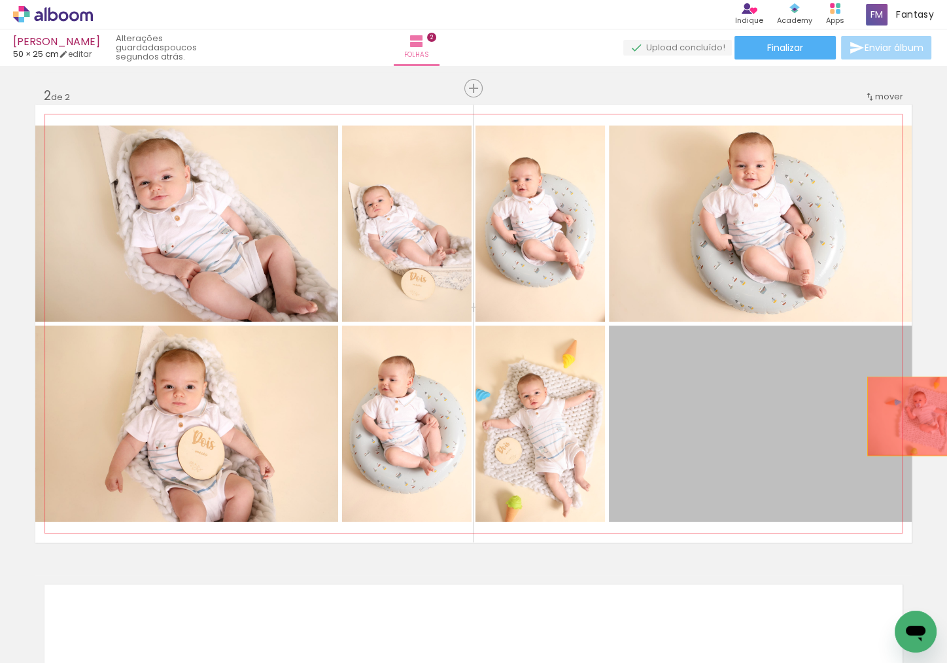
drag, startPoint x: 776, startPoint y: 445, endPoint x: 927, endPoint y: 416, distance: 153.8
click at [748, 416] on div "Inserir folha 1 de 2 Inserir folha 2 de 2" at bounding box center [473, 306] width 947 height 1413
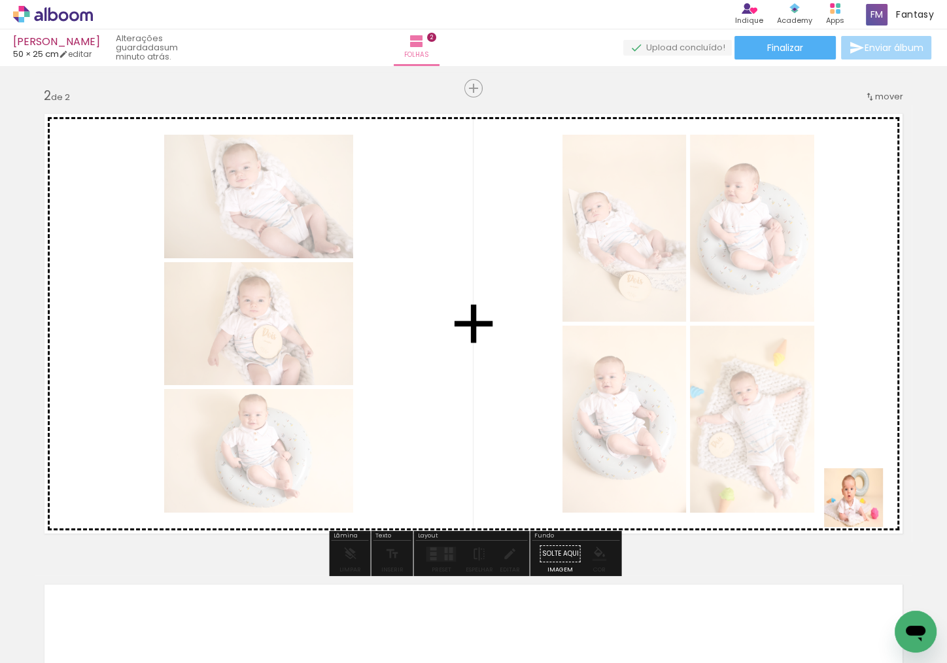
drag, startPoint x: 863, startPoint y: 507, endPoint x: 834, endPoint y: 586, distance: 83.8
click at [748, 505] on quentale-workspace at bounding box center [473, 331] width 947 height 663
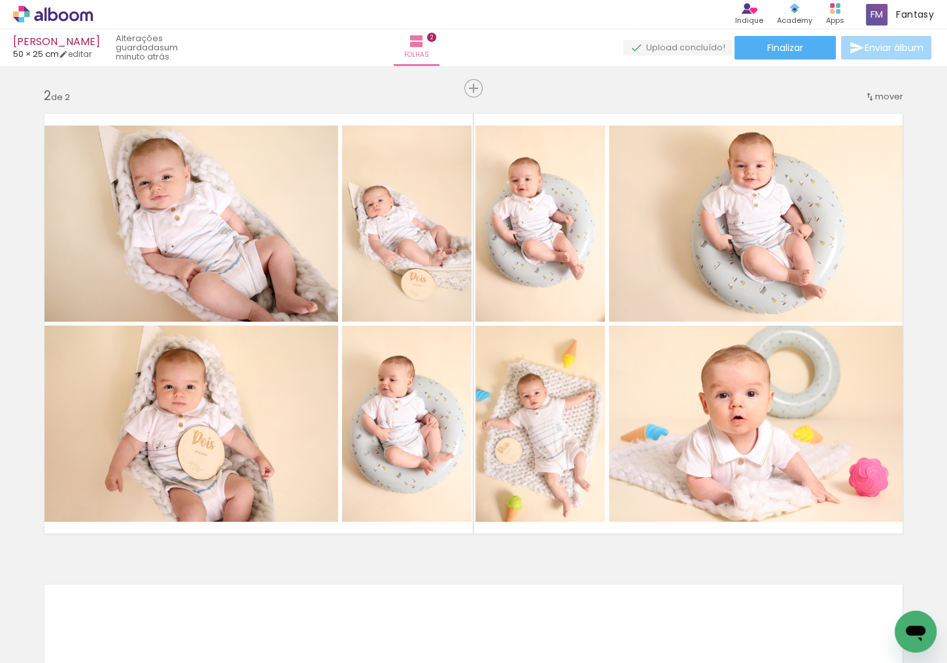
scroll to position [0, 1748]
drag, startPoint x: 649, startPoint y: 590, endPoint x: 662, endPoint y: 626, distance: 37.7
click at [662, 626] on div at bounding box center [653, 619] width 65 height 43
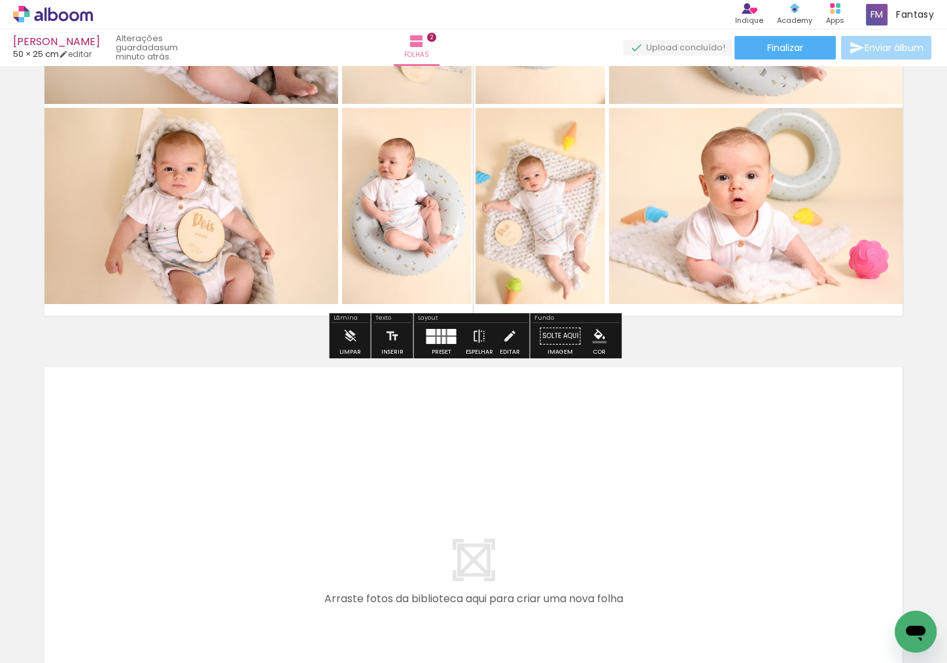
scroll to position [710, 0]
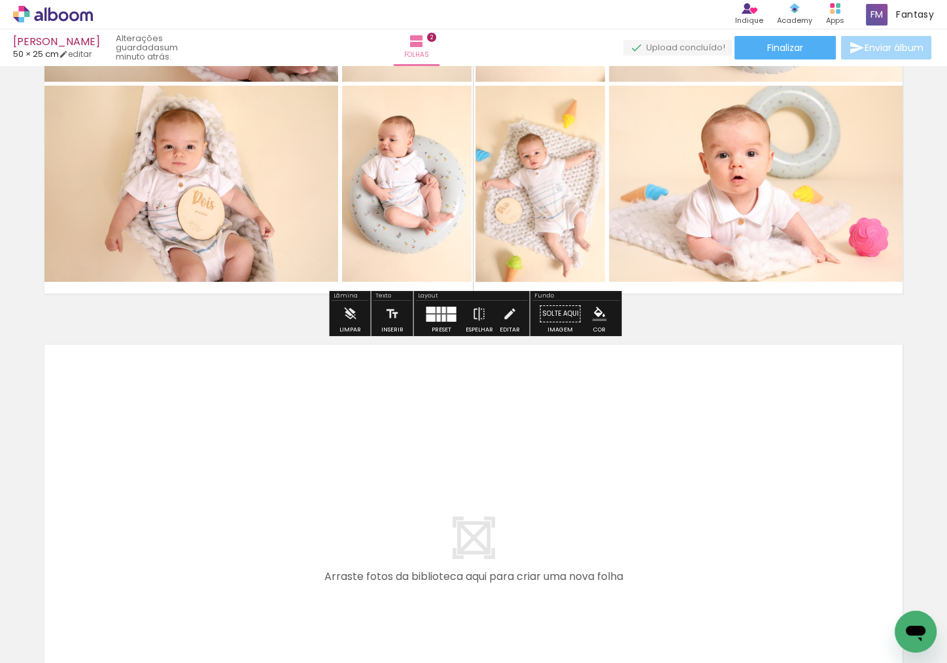
drag, startPoint x: 335, startPoint y: 523, endPoint x: 421, endPoint y: 602, distance: 116.2
click at [345, 509] on quentale-workspace at bounding box center [473, 331] width 947 height 663
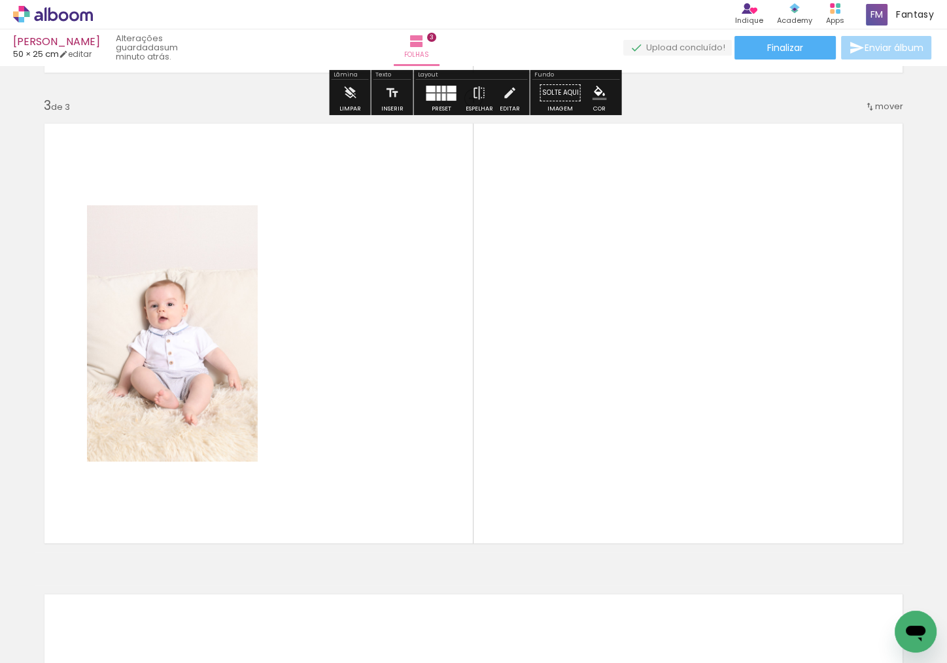
scroll to position [940, 0]
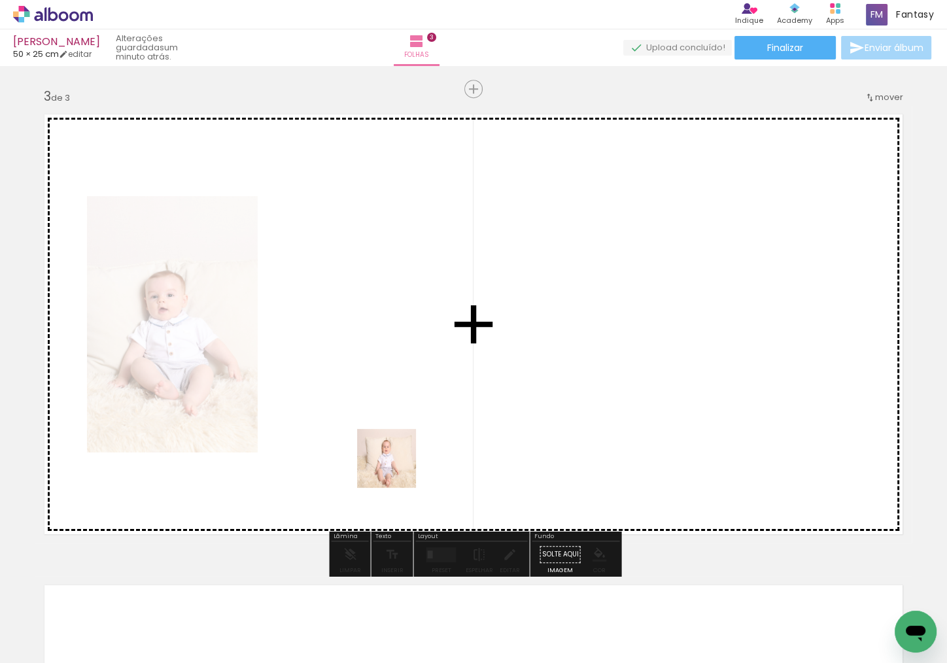
click at [400, 449] on quentale-workspace at bounding box center [473, 331] width 947 height 663
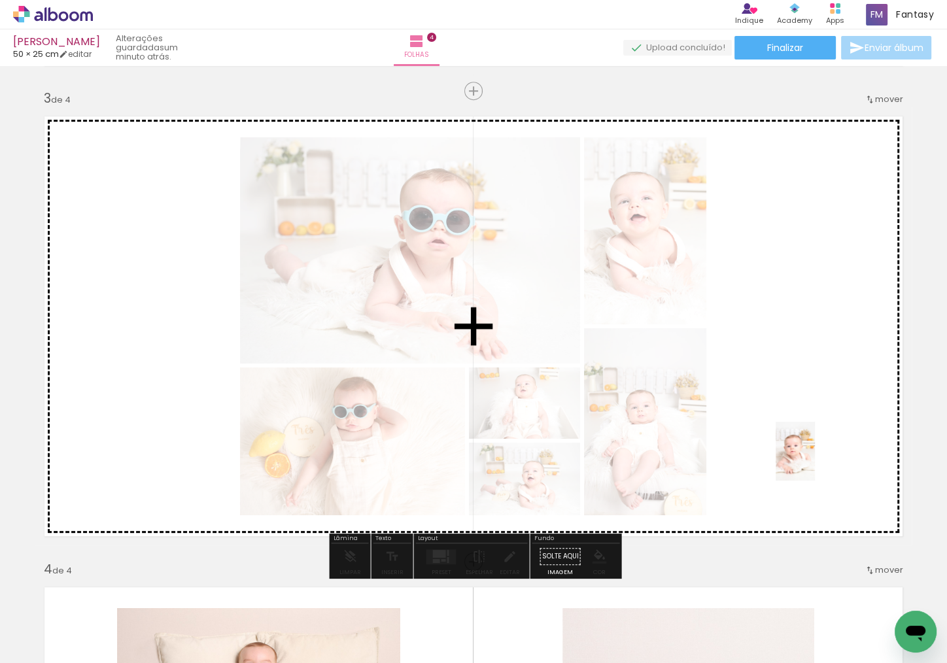
drag, startPoint x: 620, startPoint y: 634, endPoint x: 814, endPoint y: 461, distance: 259.8
click at [814, 461] on quentale-workspace at bounding box center [473, 331] width 947 height 663
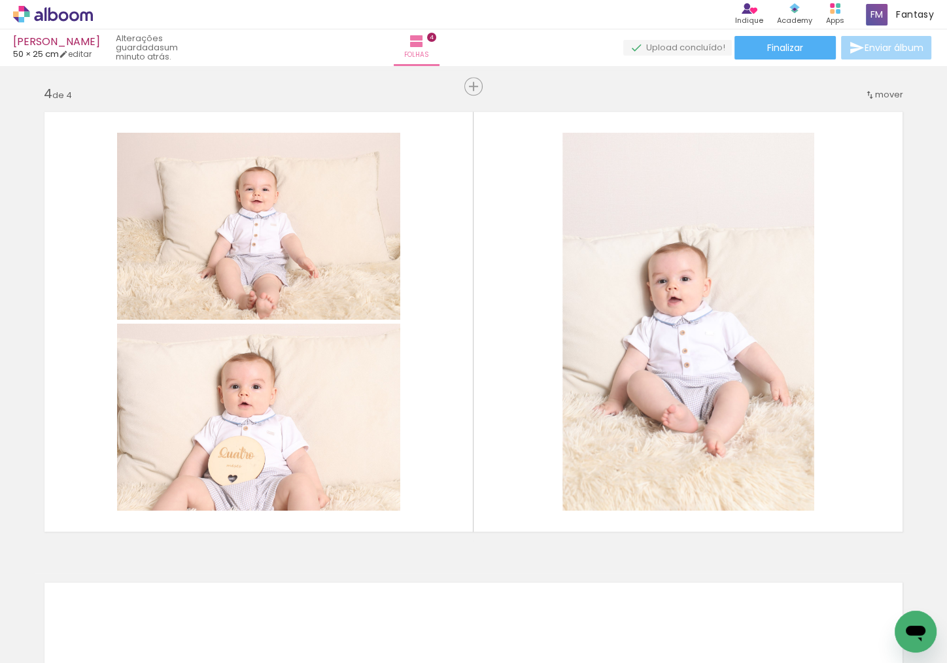
scroll to position [0, 1977]
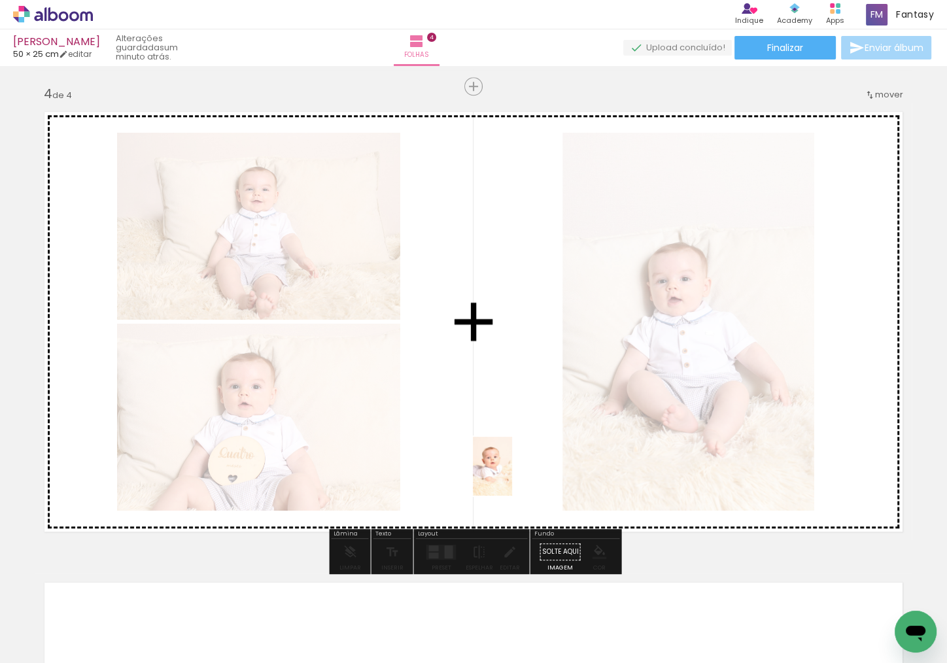
drag, startPoint x: 505, startPoint y: 584, endPoint x: 512, endPoint y: 476, distance: 108.1
click at [512, 476] on quentale-workspace at bounding box center [473, 331] width 947 height 663
